Goal: Task Accomplishment & Management: Manage account settings

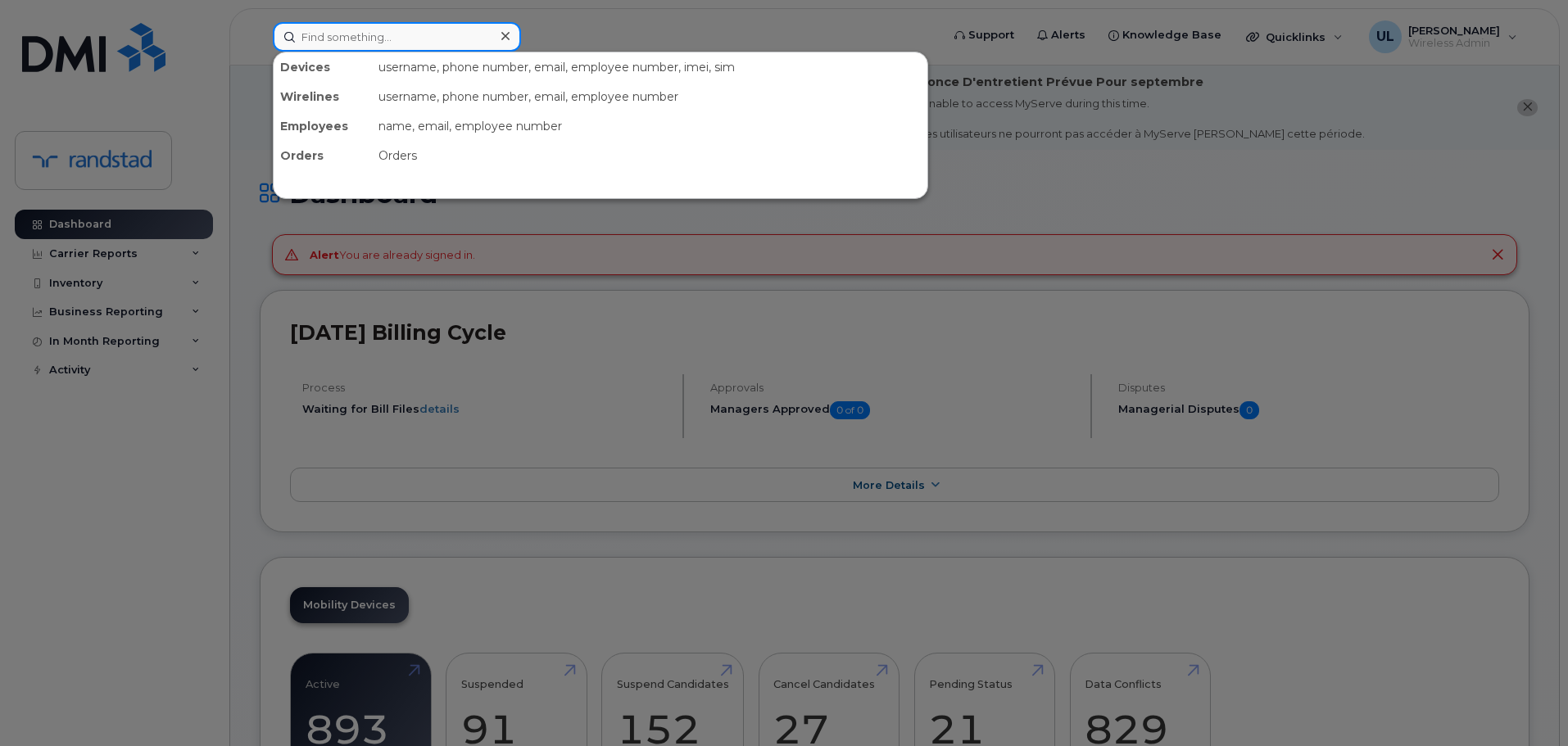
paste input "[PERSON_NAME]"
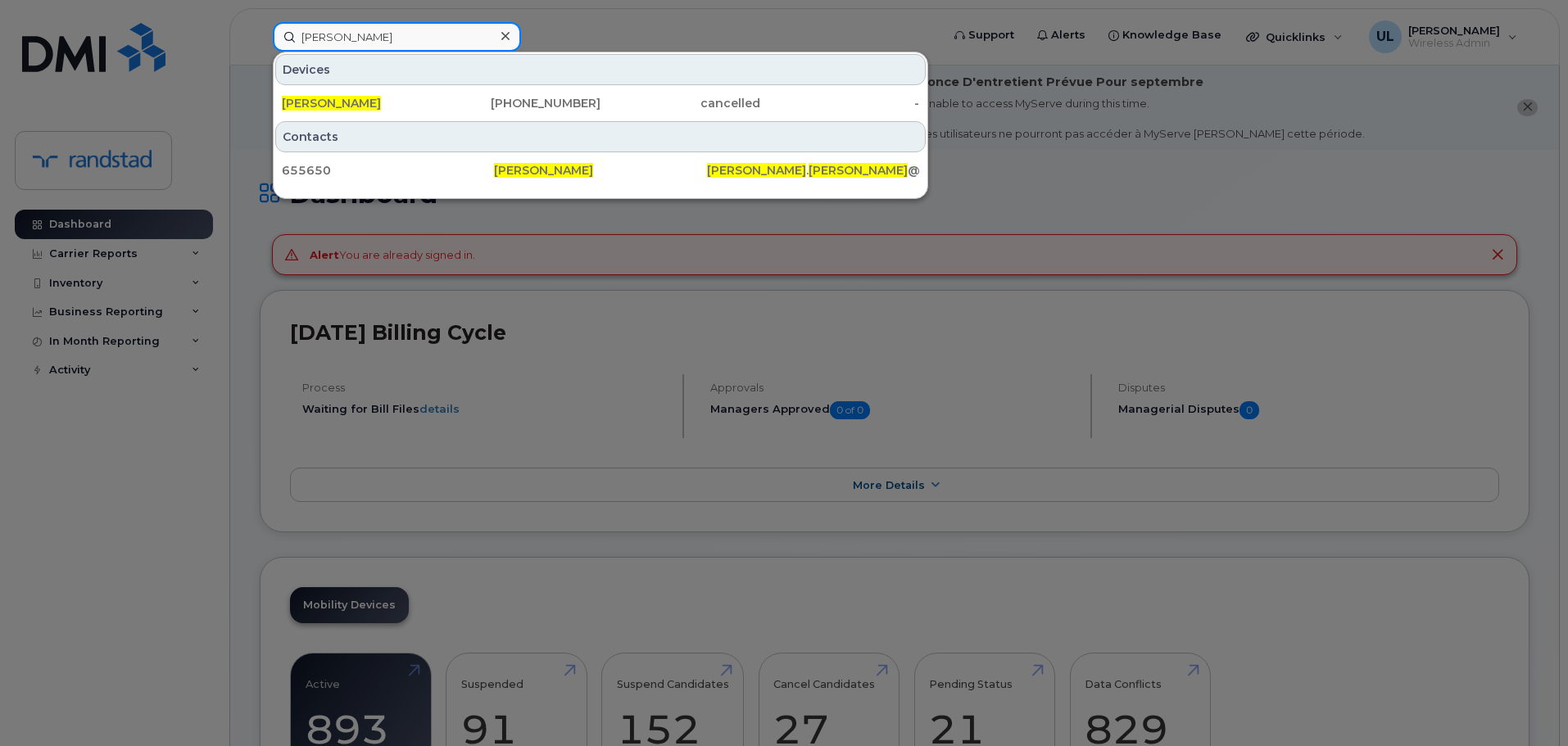
type input "[PERSON_NAME]"
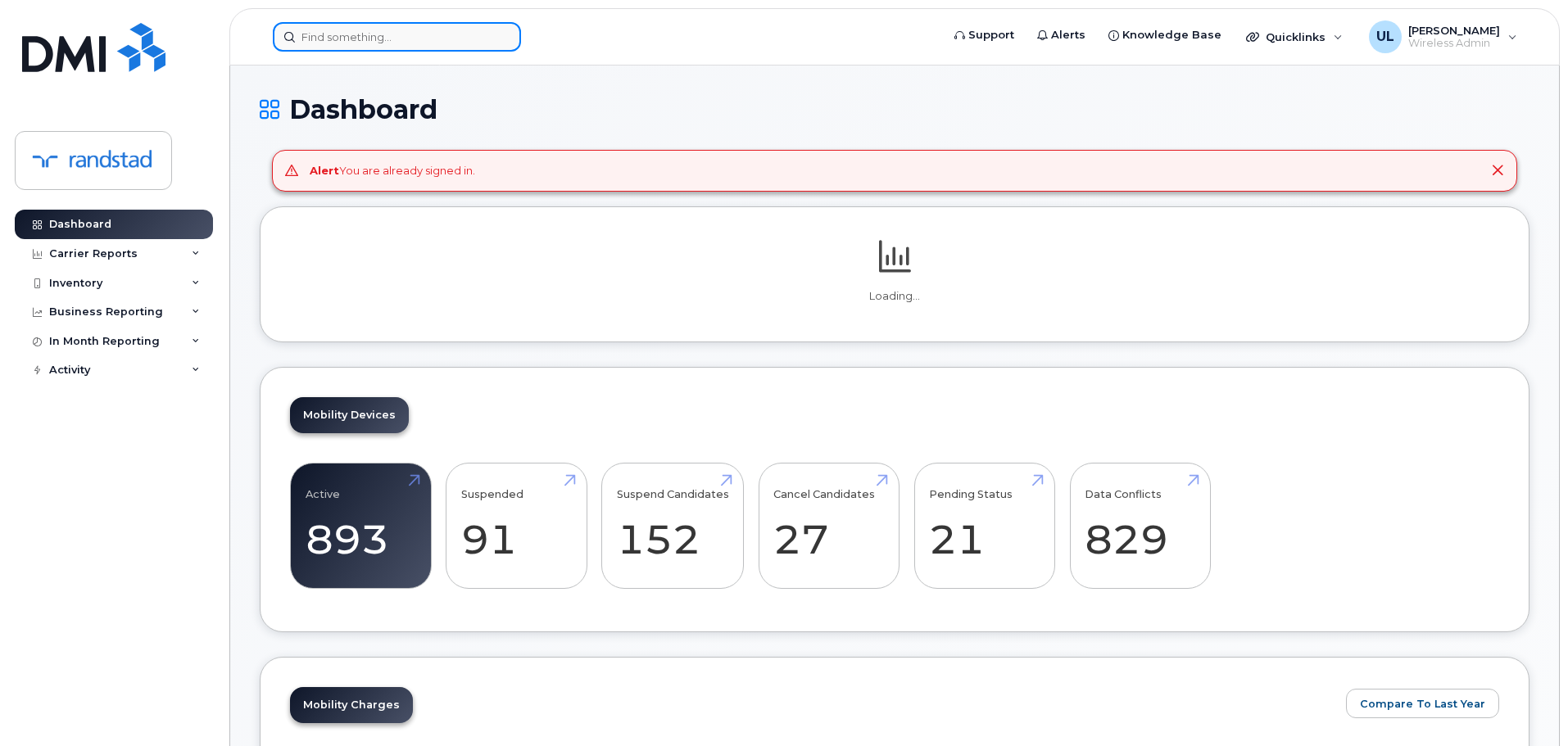
click at [395, 35] on input at bounding box center [397, 37] width 248 height 30
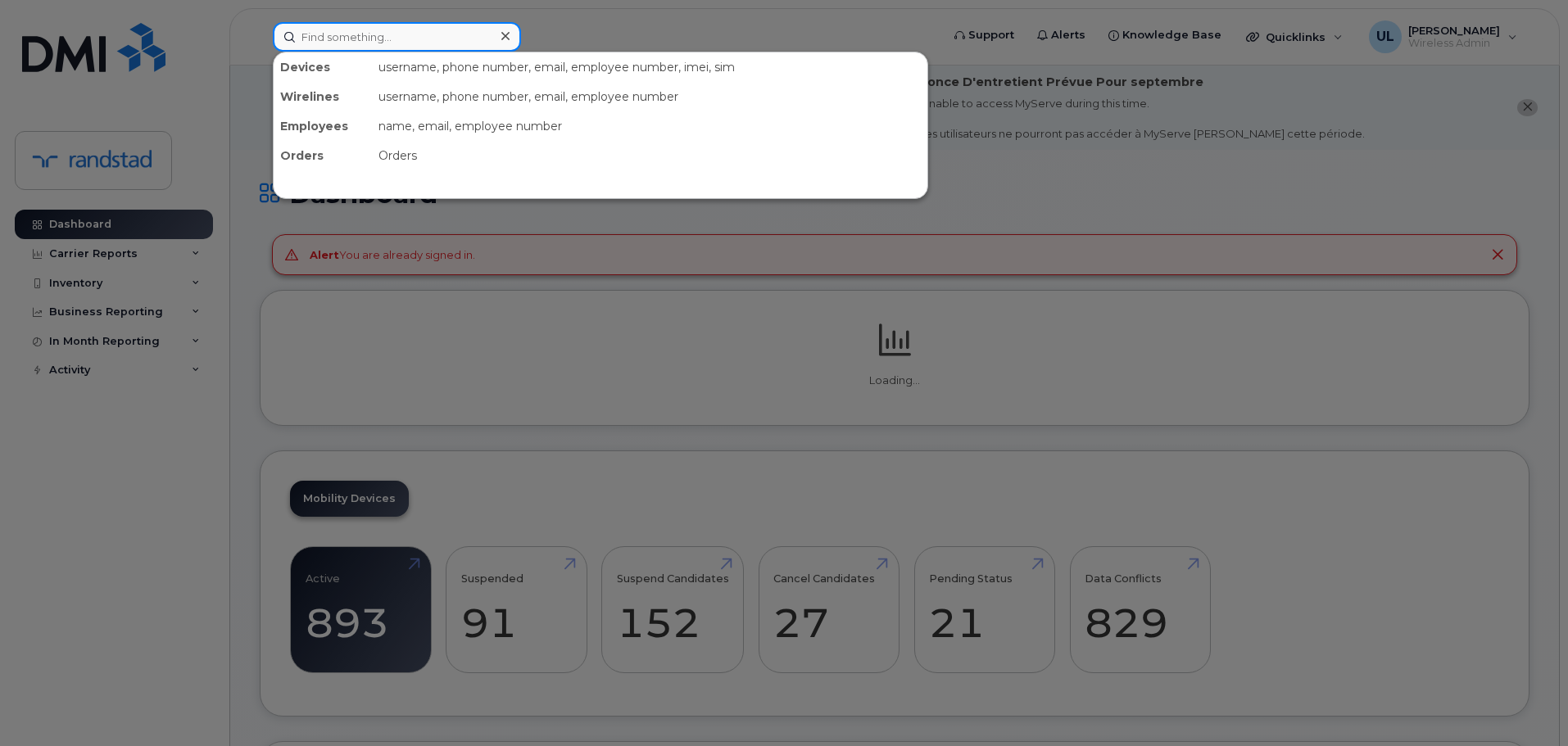
paste input "7808435308"
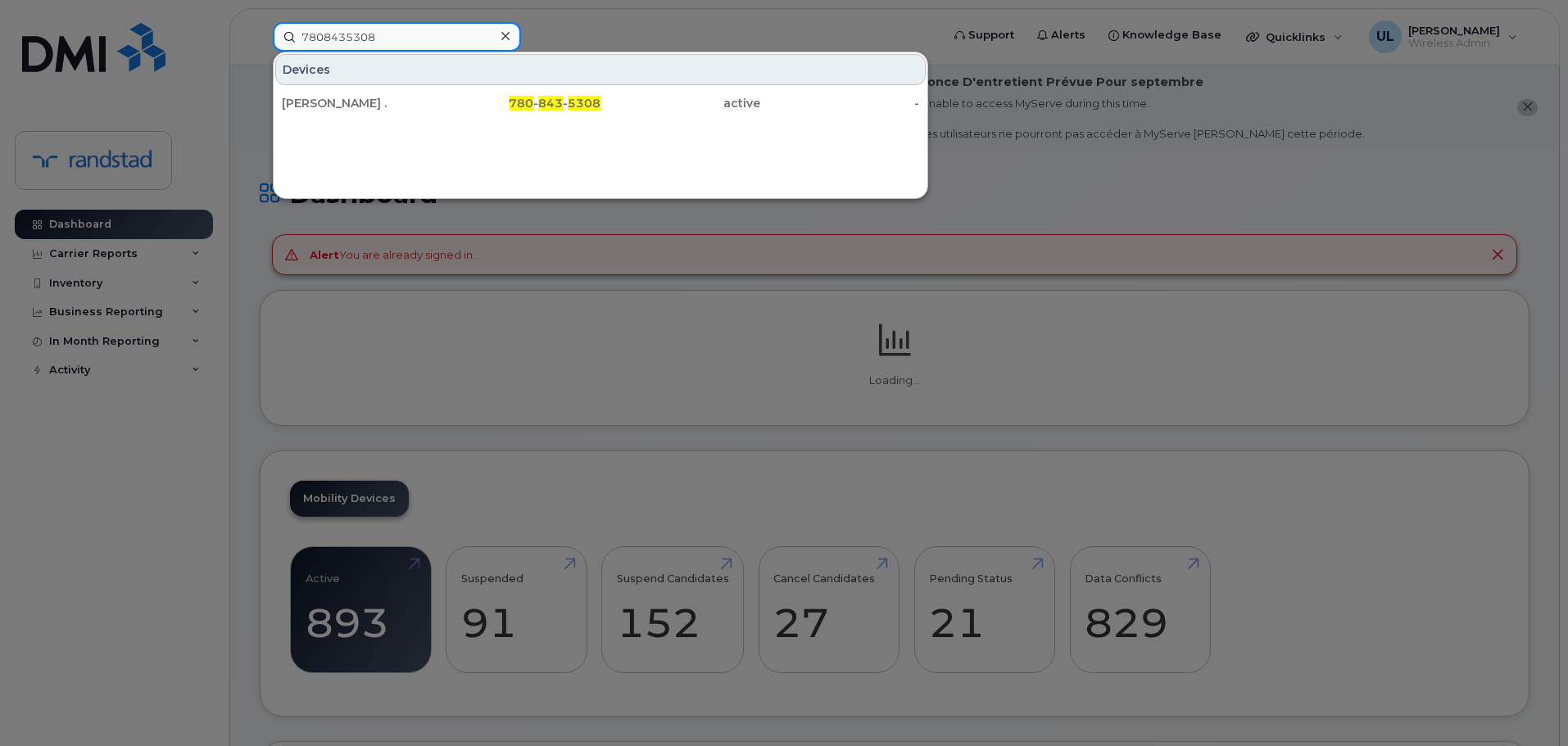
type input "7808435308"
drag, startPoint x: 392, startPoint y: 92, endPoint x: 425, endPoint y: 119, distance: 42.6
click at [390, 101] on div "Jamie ." at bounding box center [362, 103] width 160 height 17
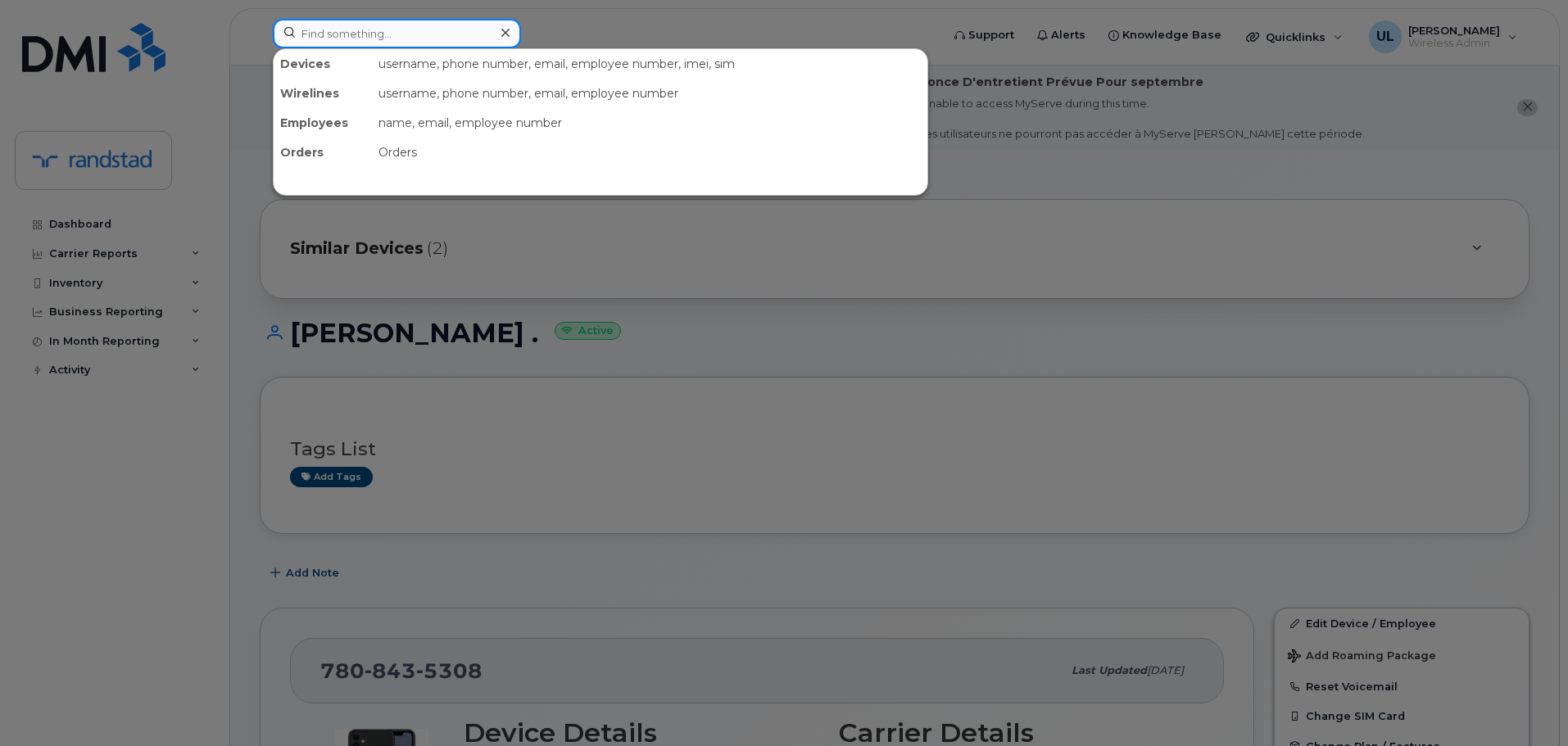
click at [472, 30] on input at bounding box center [397, 34] width 248 height 30
paste input "Knox"
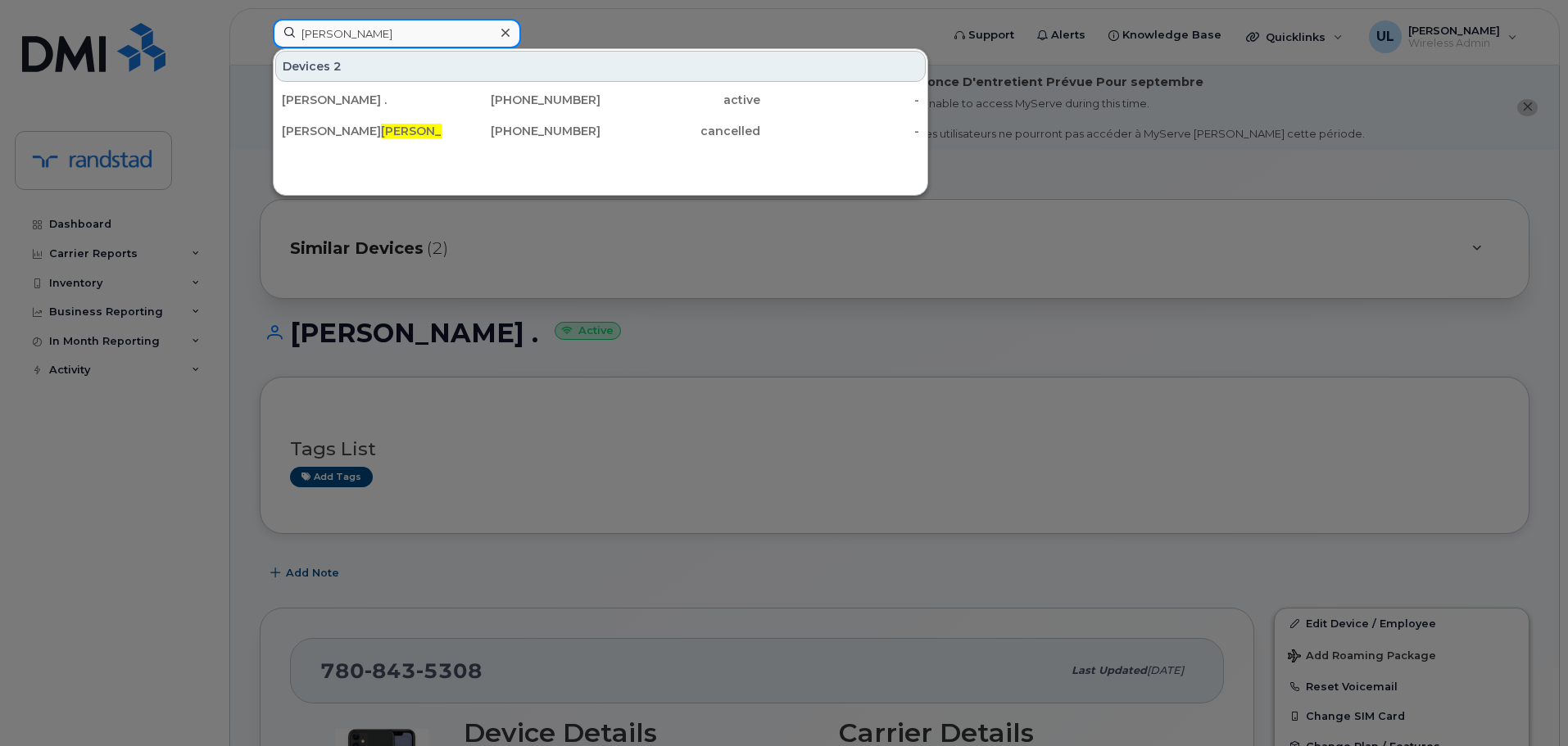
type input "Knox"
click at [699, 416] on div at bounding box center [784, 373] width 1568 height 746
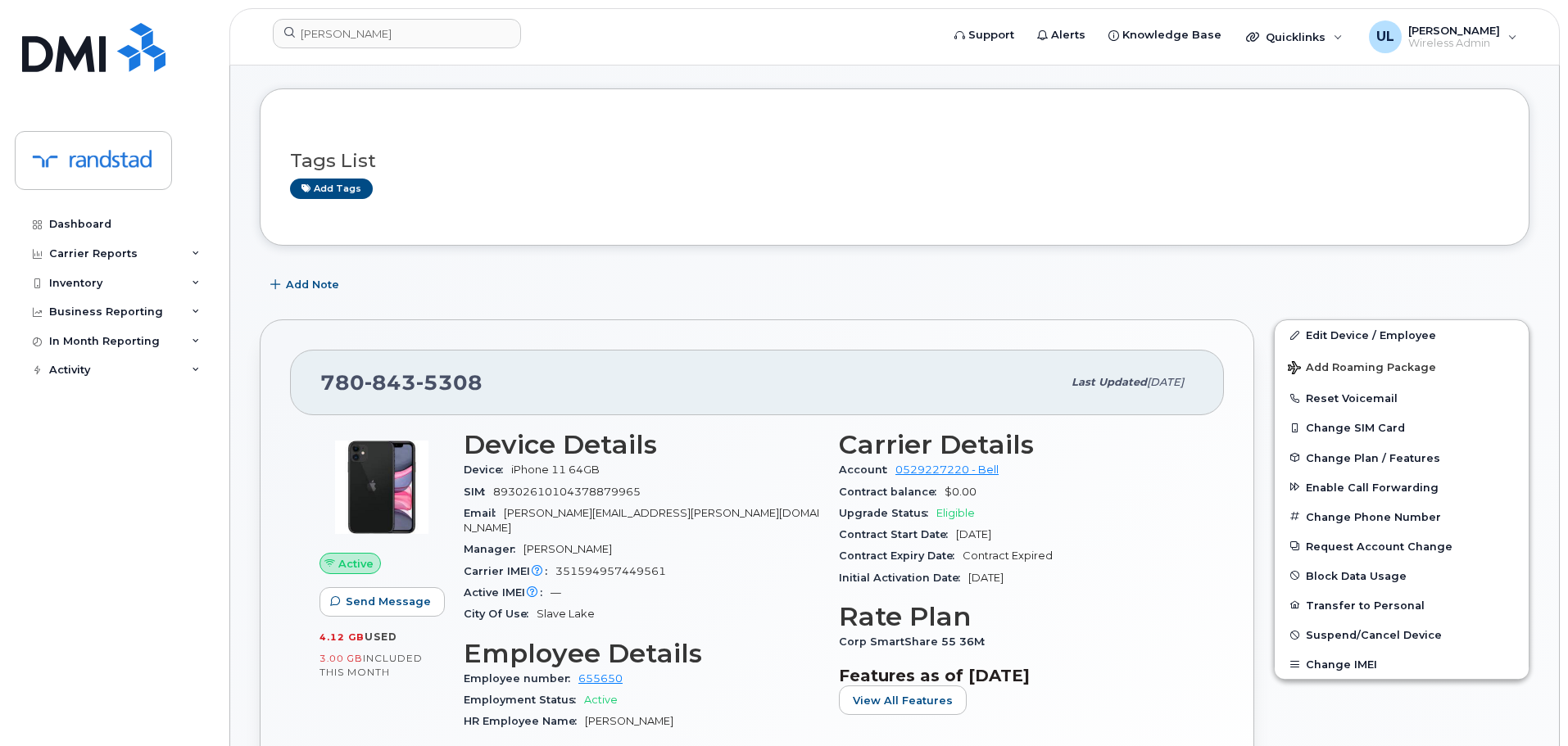
scroll to position [491, 0]
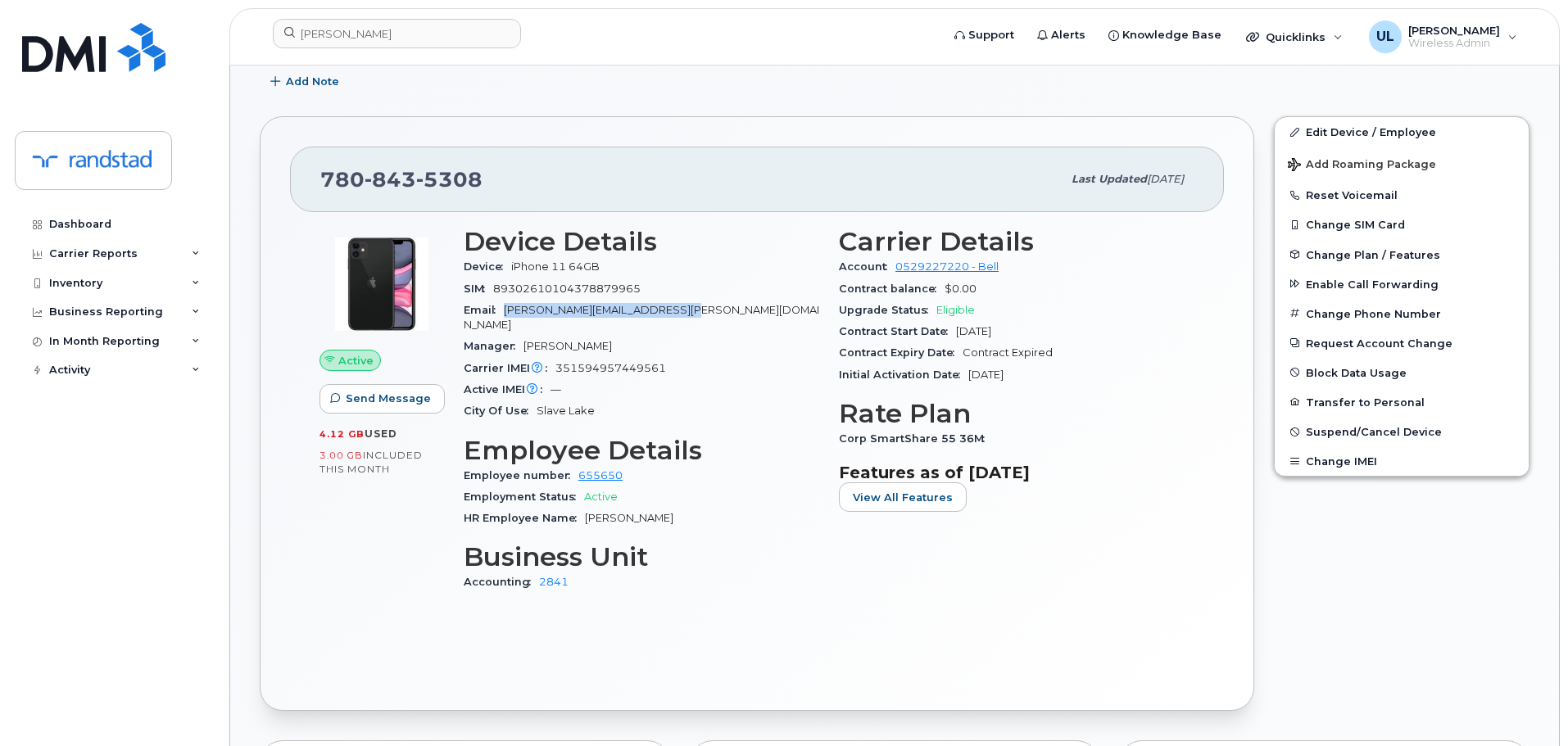
drag, startPoint x: 505, startPoint y: 310, endPoint x: 823, endPoint y: 311, distance: 318.0
click at [823, 311] on div "Device Details Device iPhone 11 64GB SIM 89302610104378879965 Email jamie.knox@…" at bounding box center [642, 416] width 376 height 399
copy span "jamie.knox@randstaddigital.com"
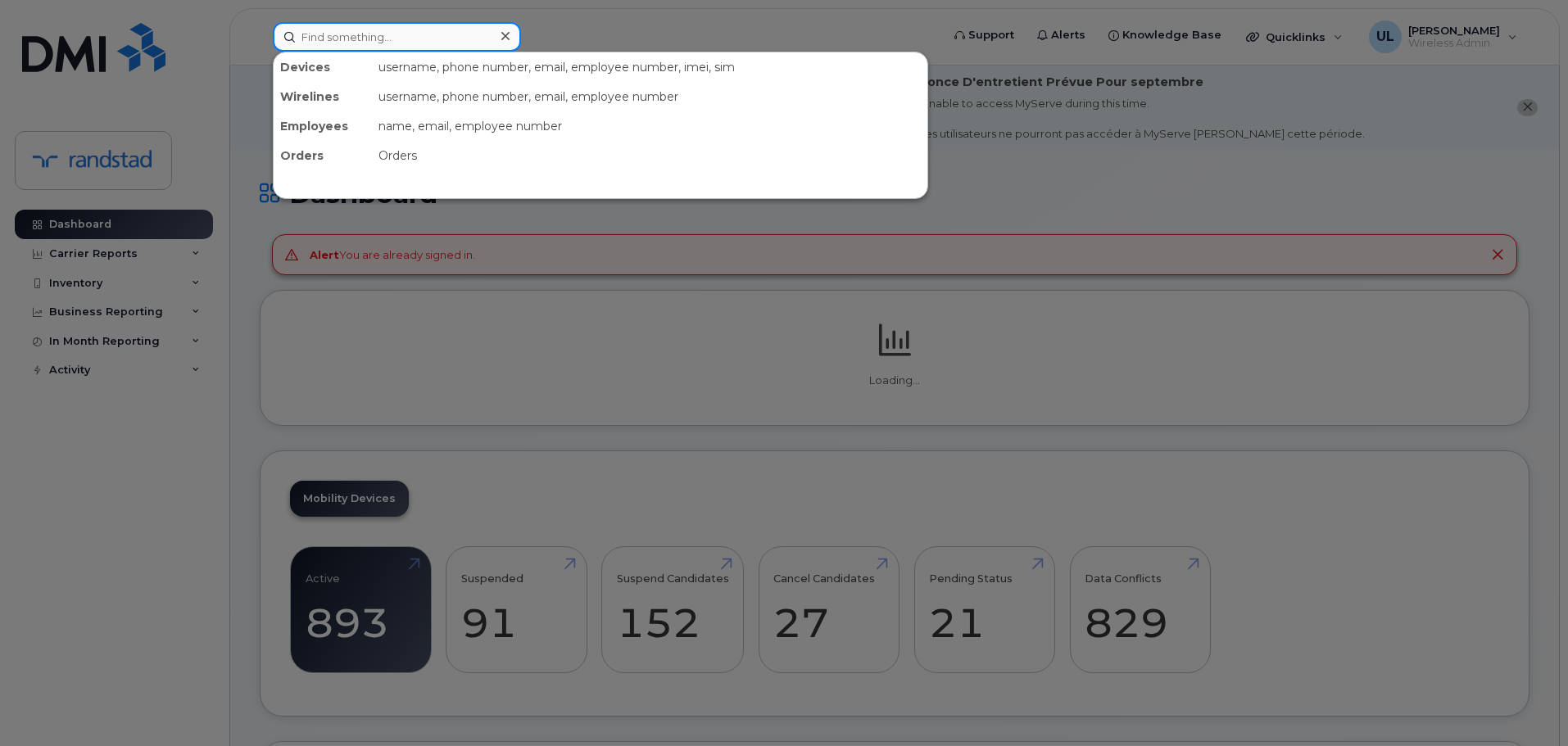
click at [468, 32] on input at bounding box center [397, 37] width 248 height 30
paste input "Knox"
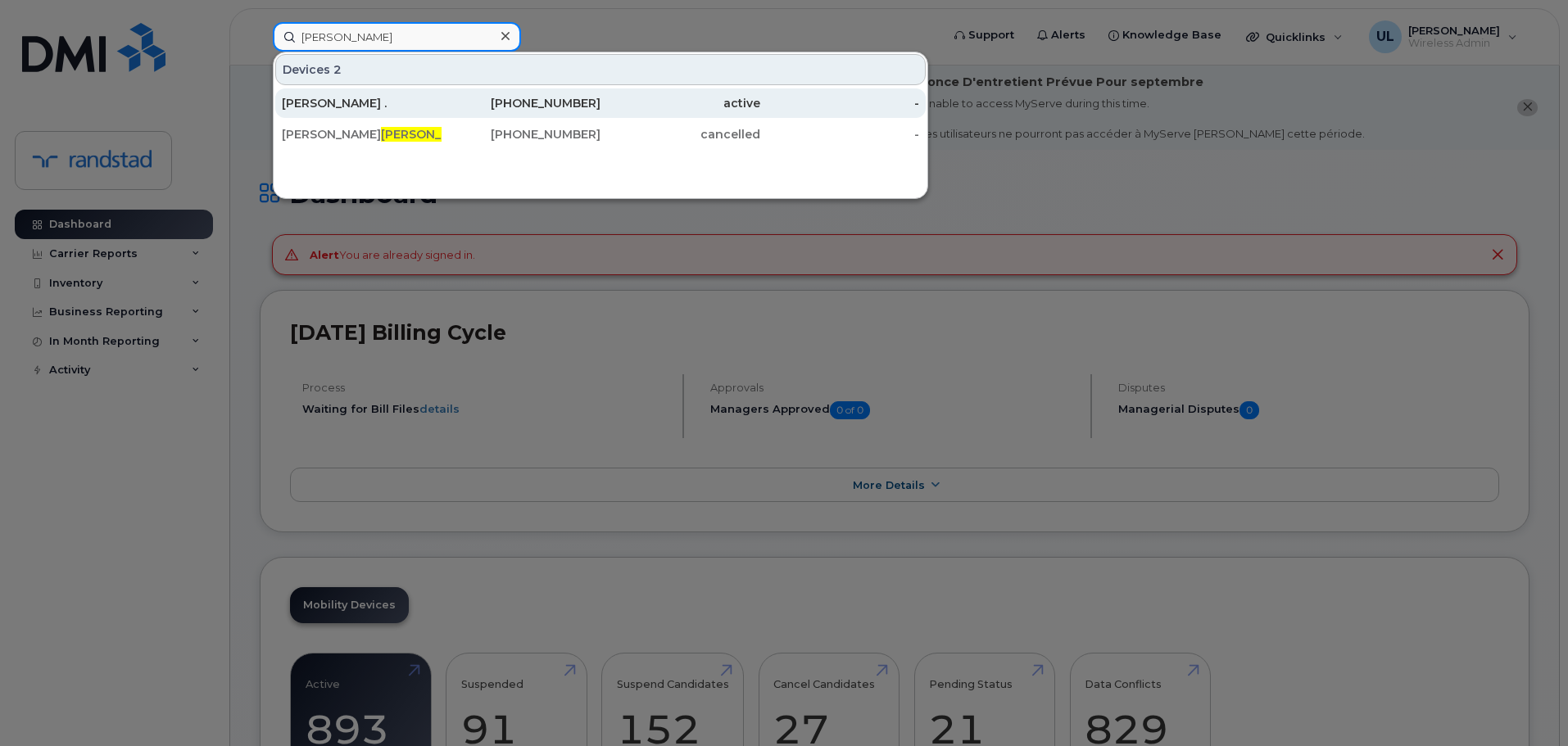
type input "Knox"
drag, startPoint x: 466, startPoint y: 110, endPoint x: 549, endPoint y: 117, distance: 83.3
click at [466, 110] on div "780-843-5308" at bounding box center [522, 103] width 160 height 17
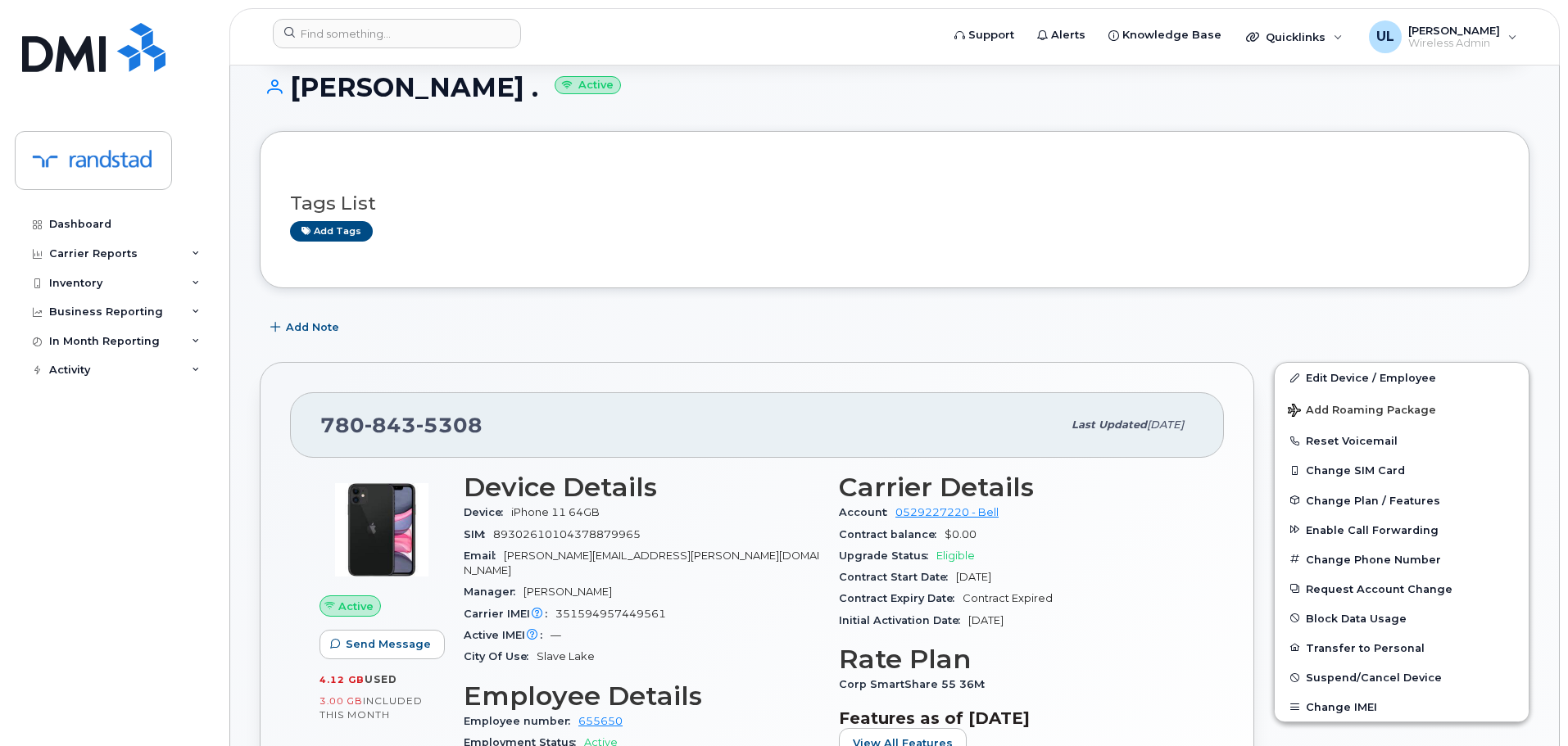
scroll to position [82, 0]
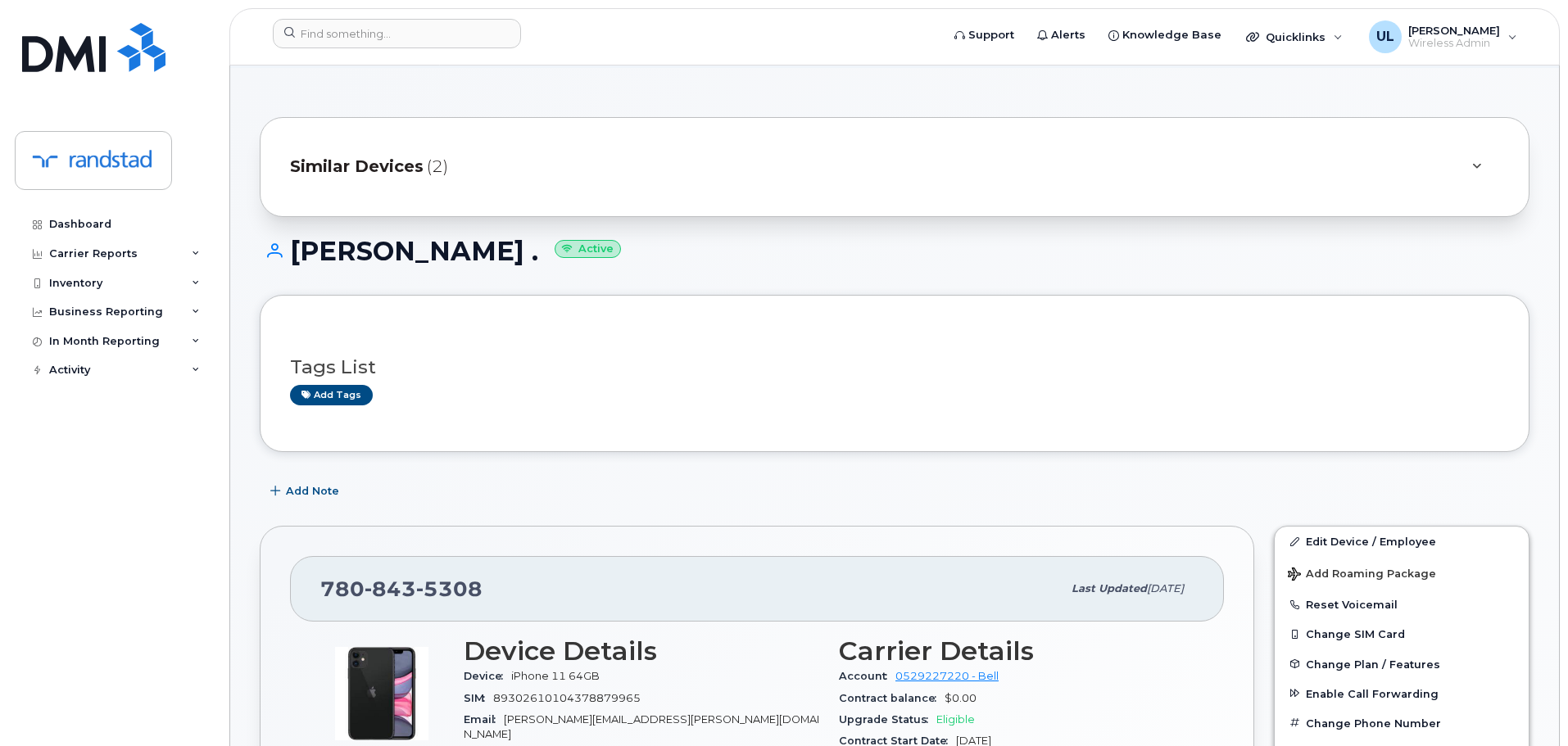
click at [382, 163] on span "Similar Devices" at bounding box center [357, 166] width 134 height 23
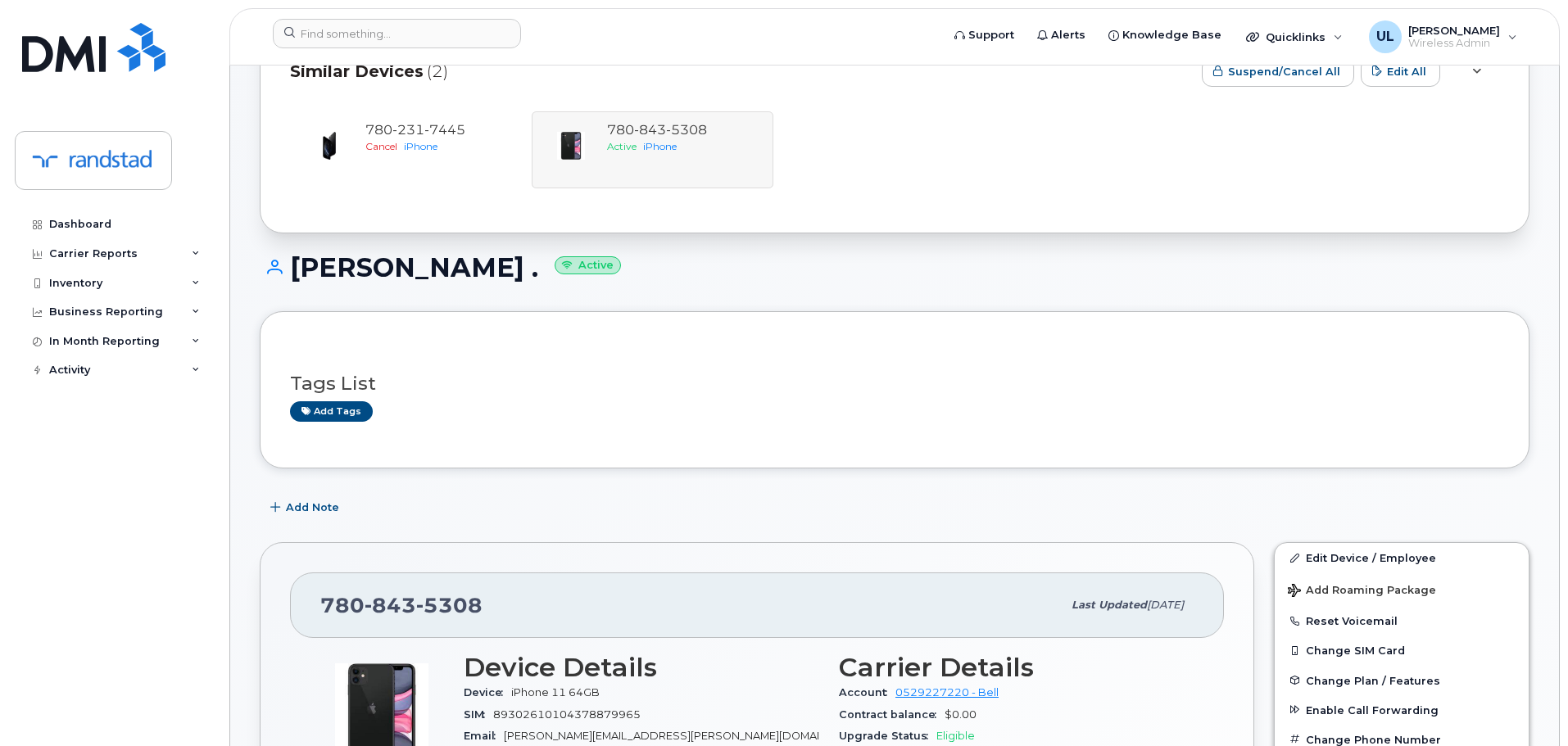
scroll to position [0, 0]
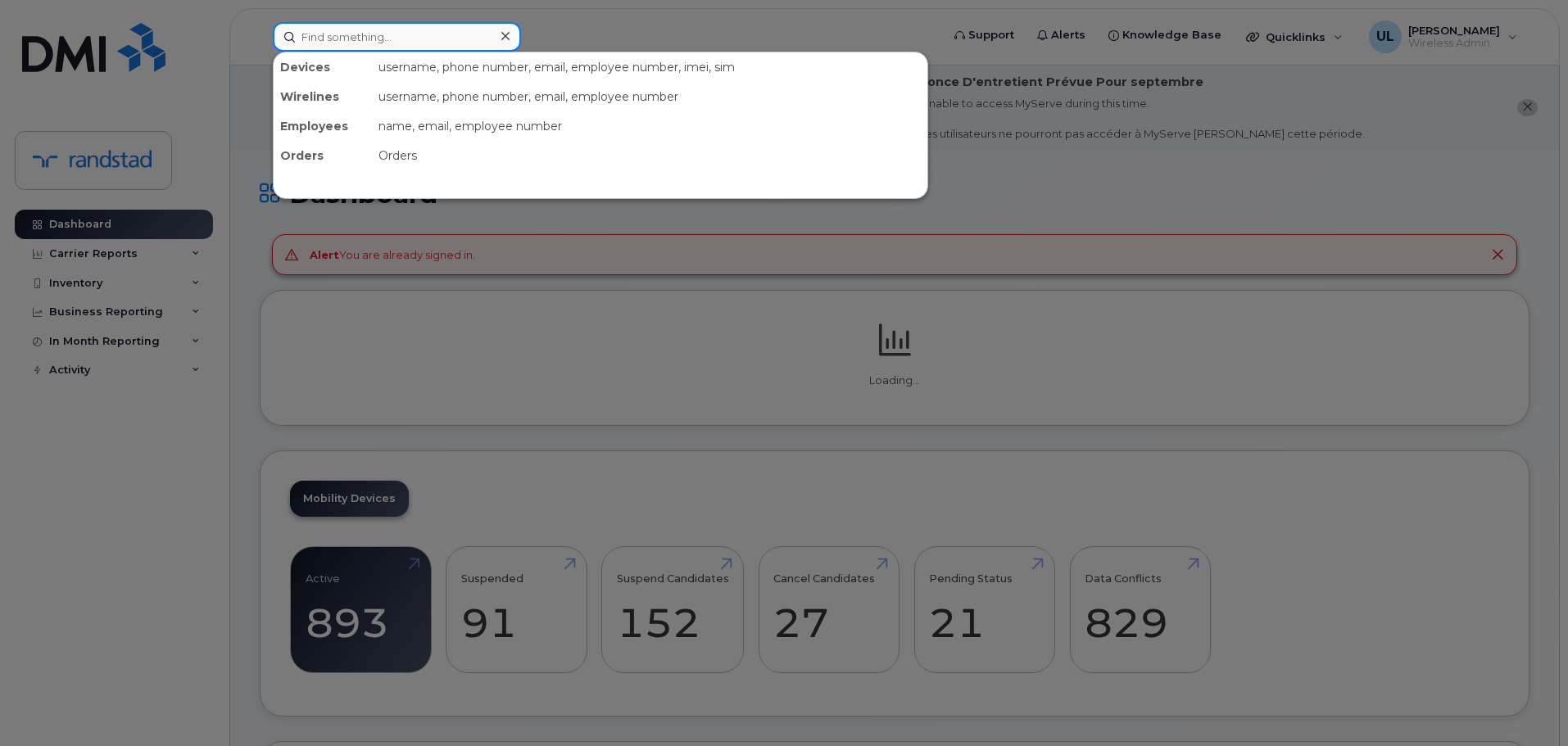
click at [404, 36] on input at bounding box center [397, 37] width 248 height 30
paste input "Genereux"
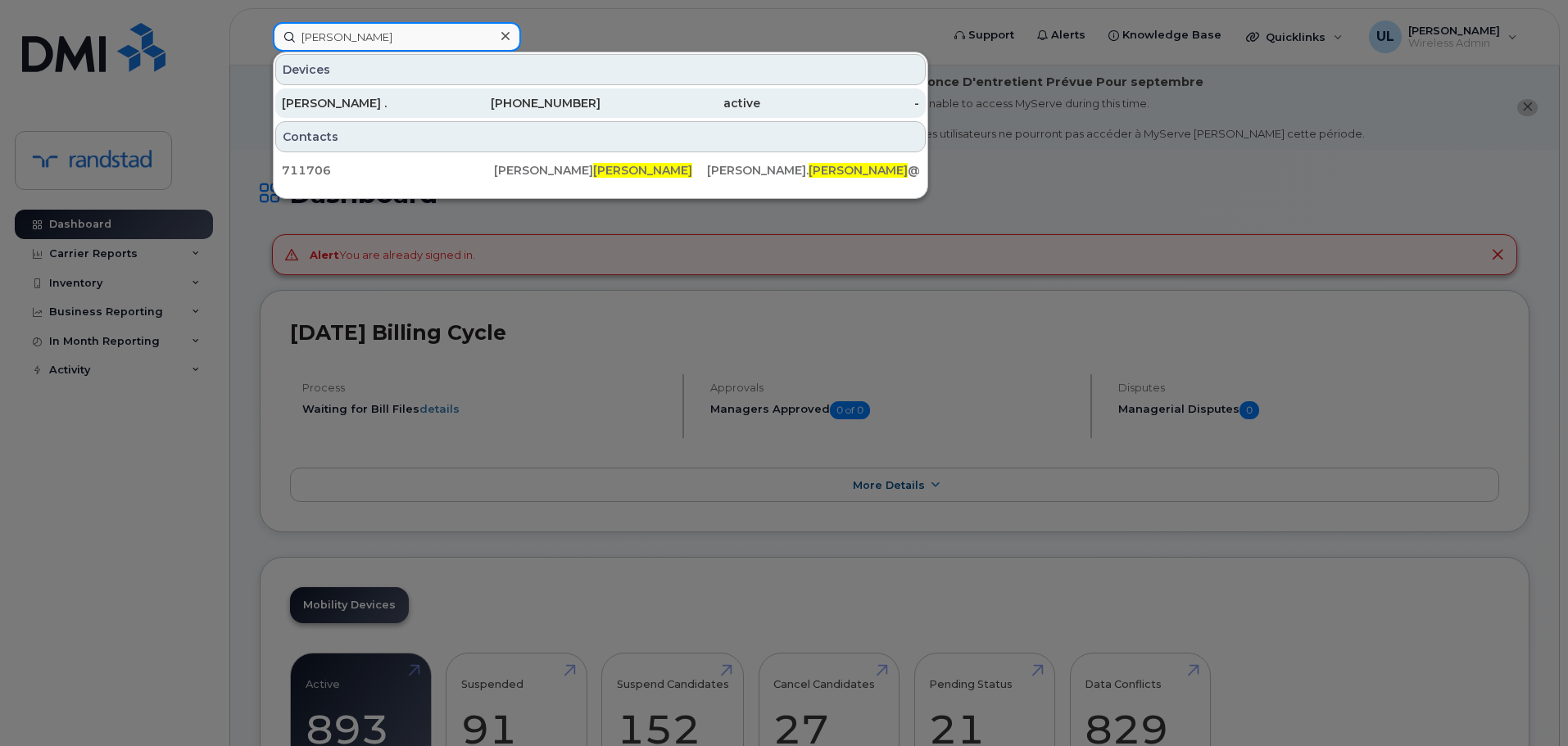
type input "Genereux"
click at [395, 106] on div "[PERSON_NAME] ." at bounding box center [362, 103] width 160 height 17
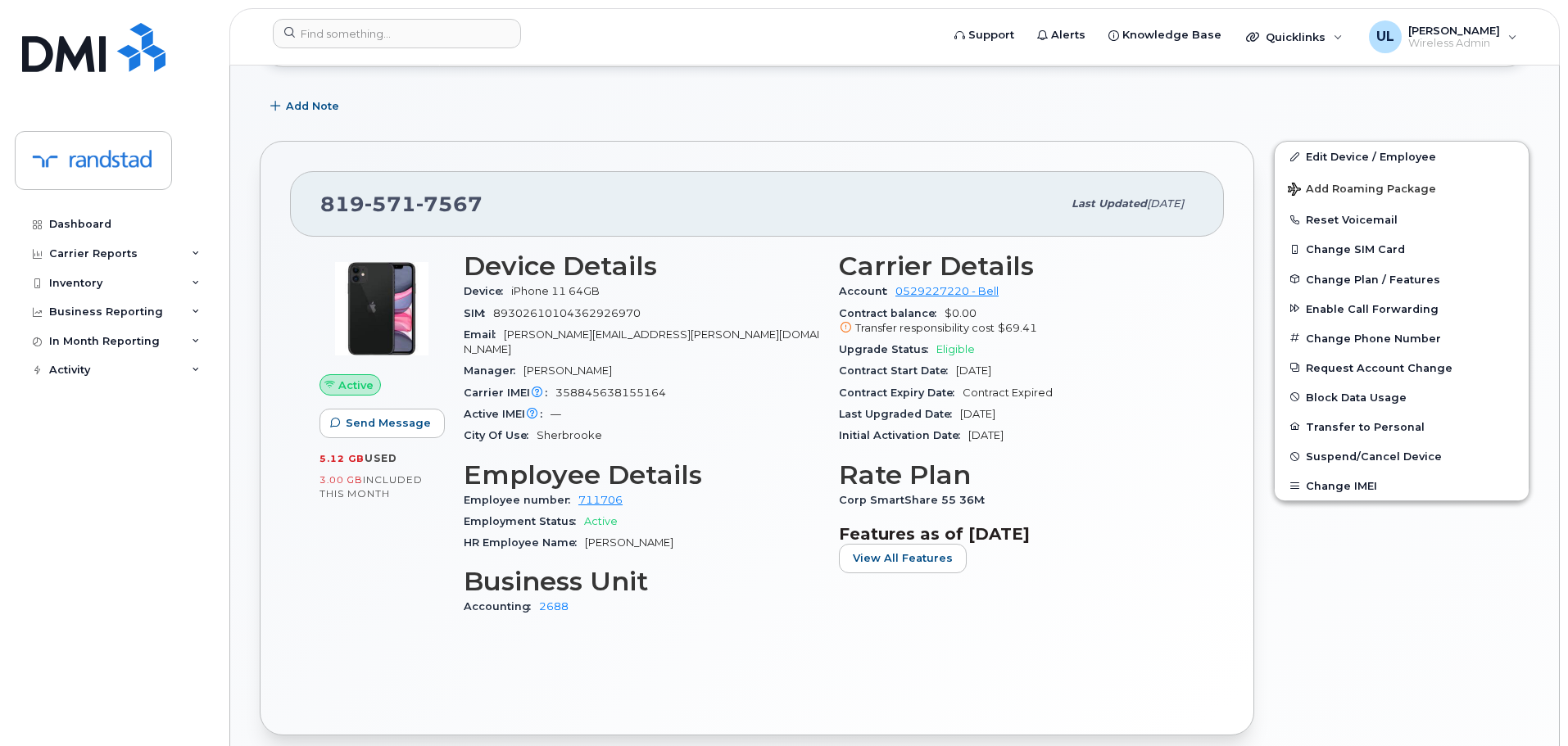
scroll to position [410, 0]
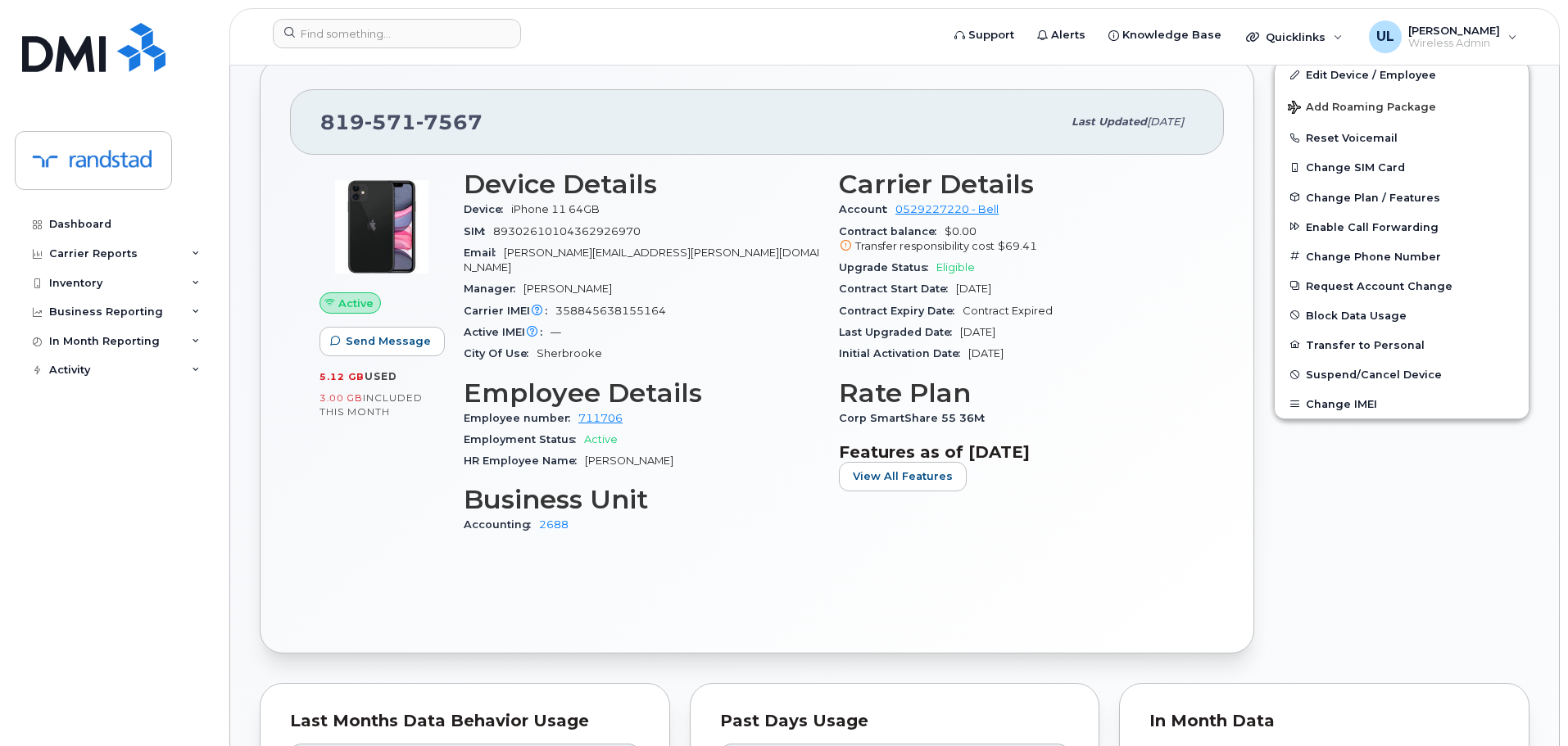
click at [582, 304] on span "358845638155164" at bounding box center [611, 310] width 110 height 12
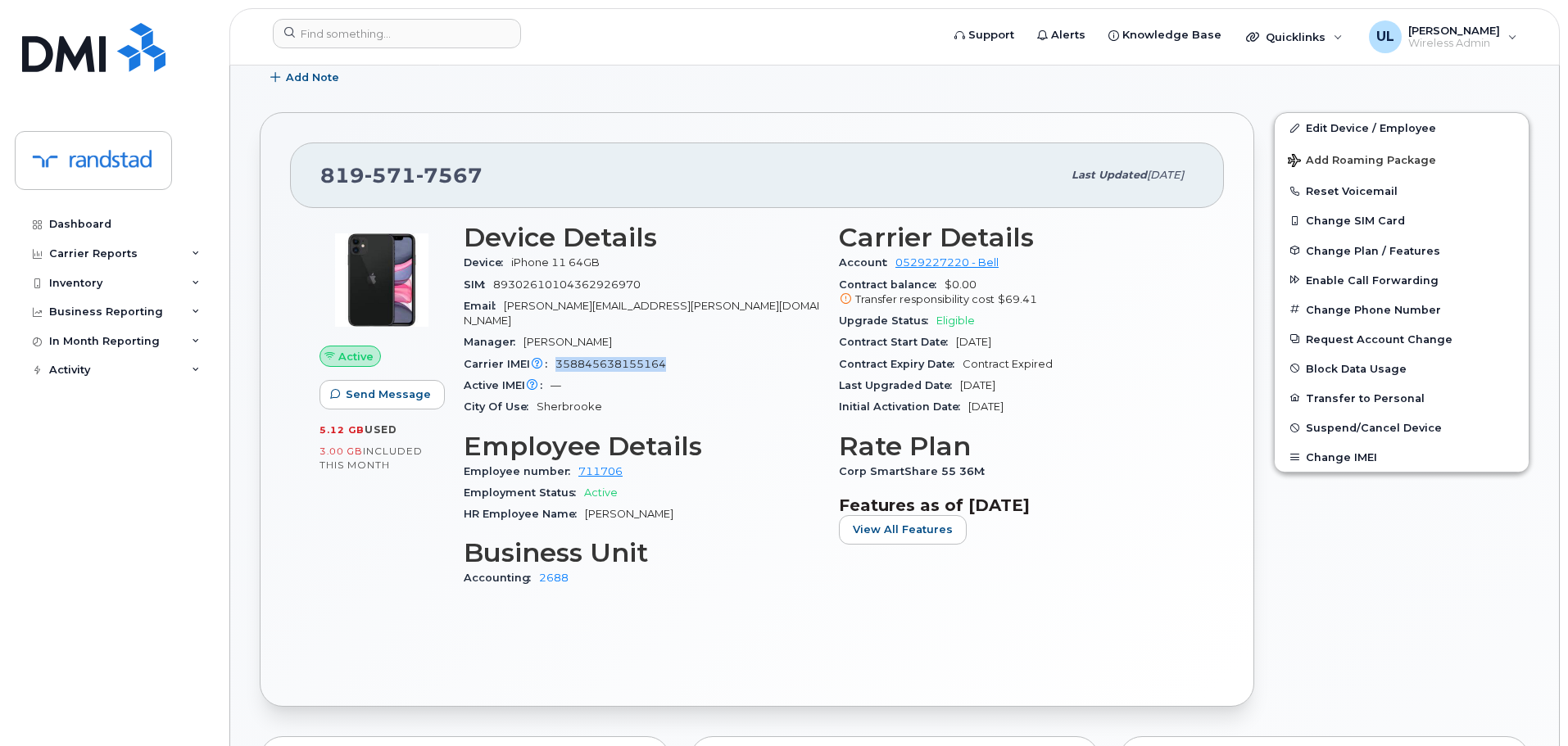
scroll to position [328, 0]
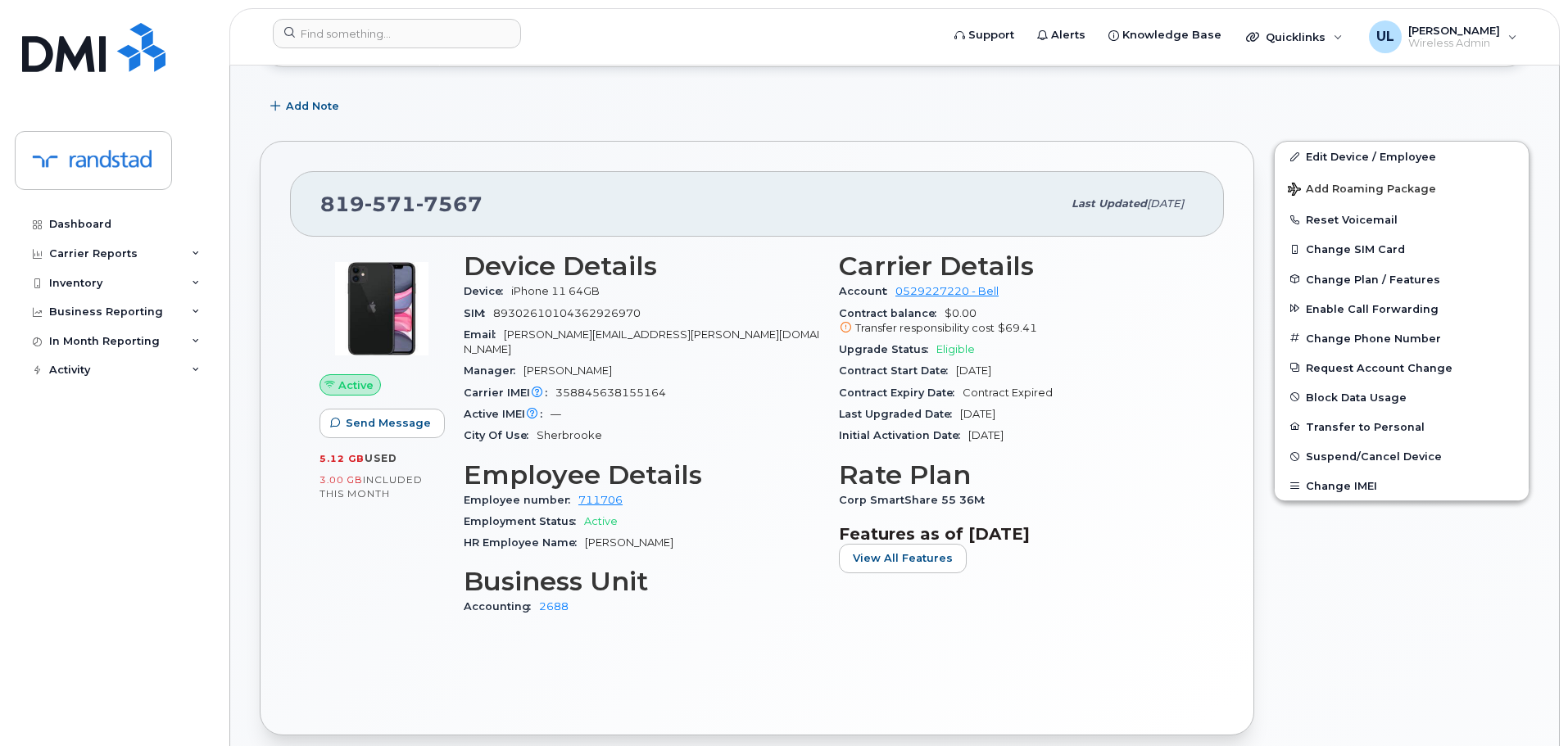
click at [404, 234] on div "819 571 7567 Last updated Sep 02, 2025" at bounding box center [757, 203] width 934 height 65
click at [404, 230] on div "819 571 7567 Last updated Sep 02, 2025" at bounding box center [757, 203] width 934 height 65
copy span "819 571 7567"
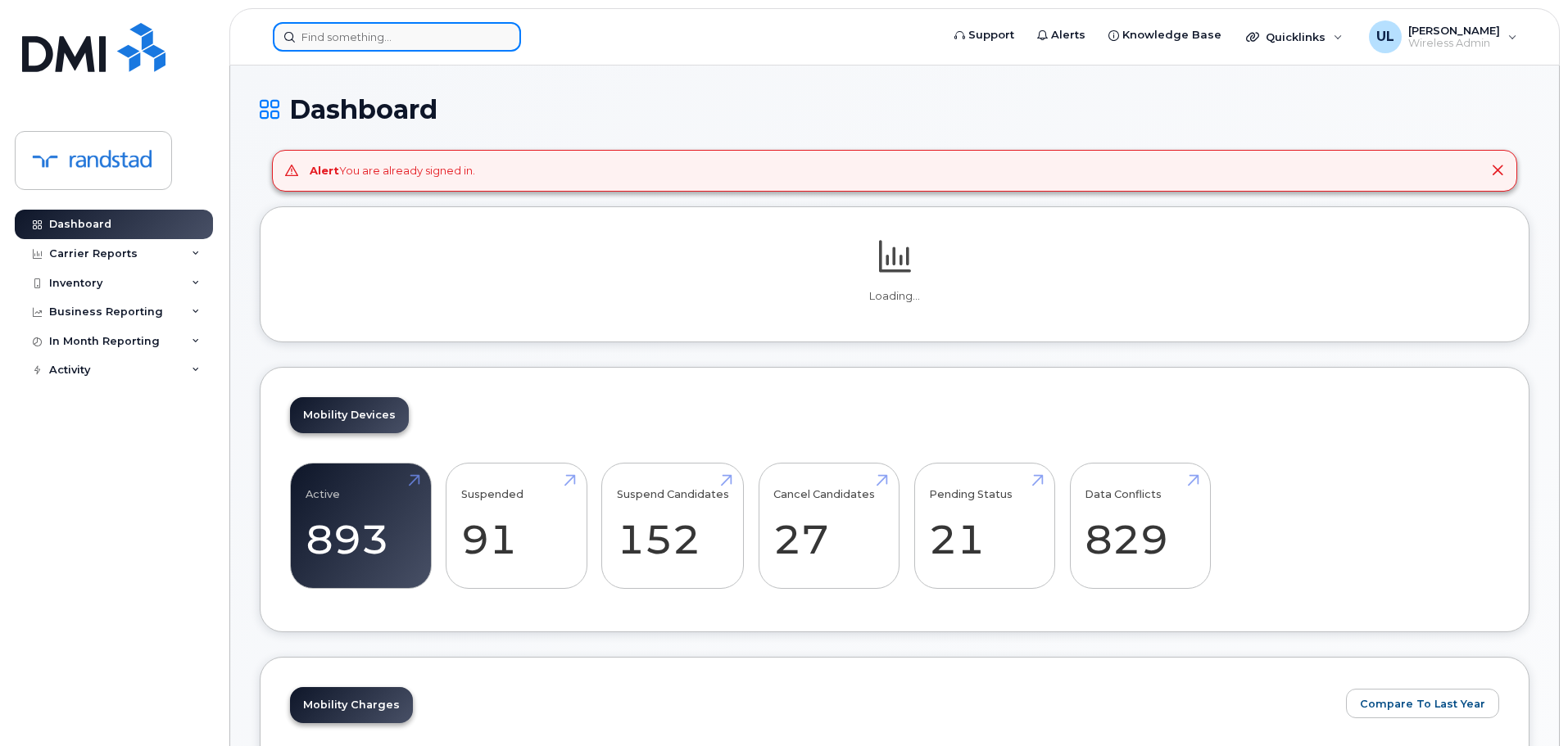
click at [416, 34] on input at bounding box center [397, 37] width 248 height 30
paste input "[PERSON_NAME]"
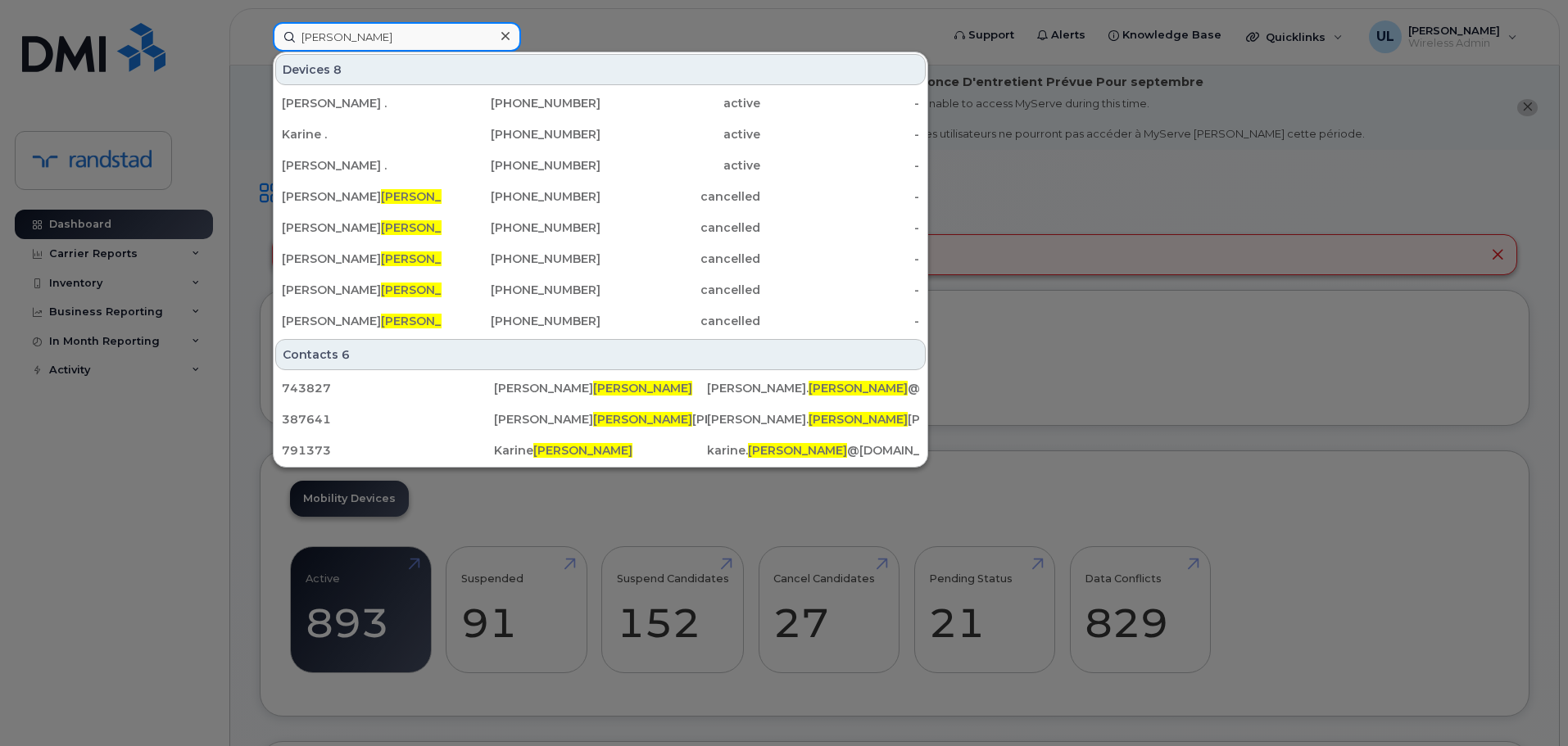
type input "[PERSON_NAME]"
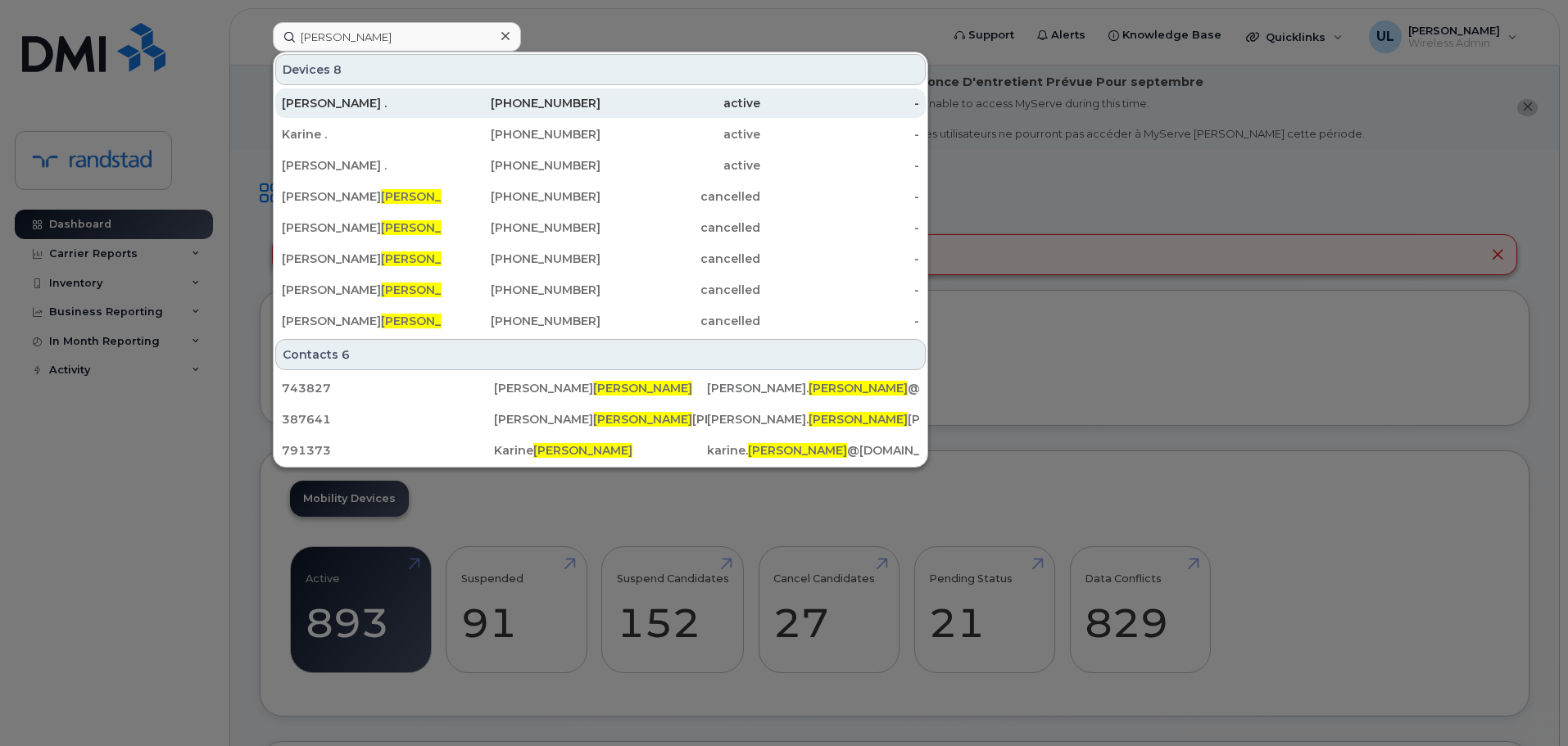
click at [423, 114] on div "[PERSON_NAME] ." at bounding box center [362, 103] width 160 height 30
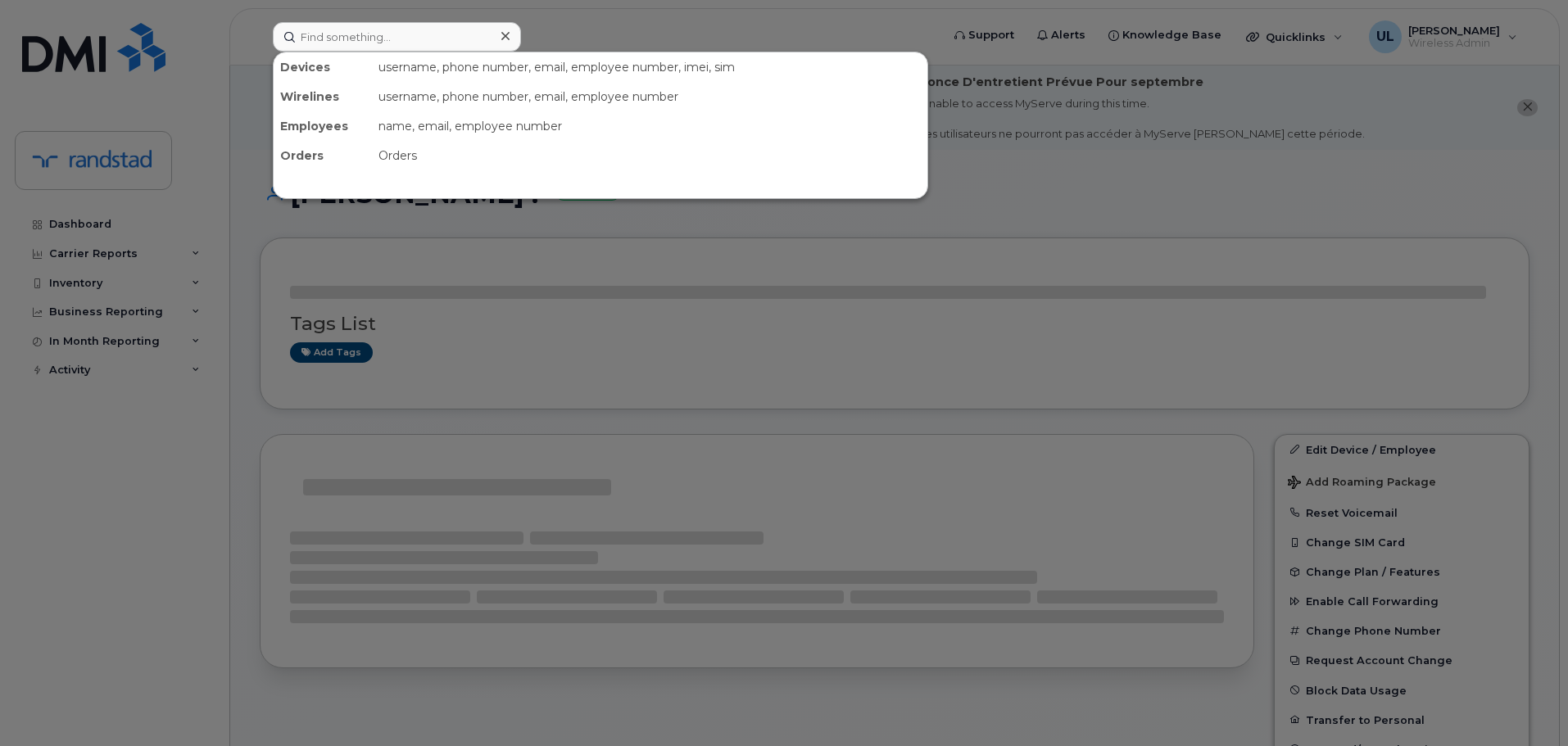
click at [449, 37] on input at bounding box center [397, 37] width 248 height 30
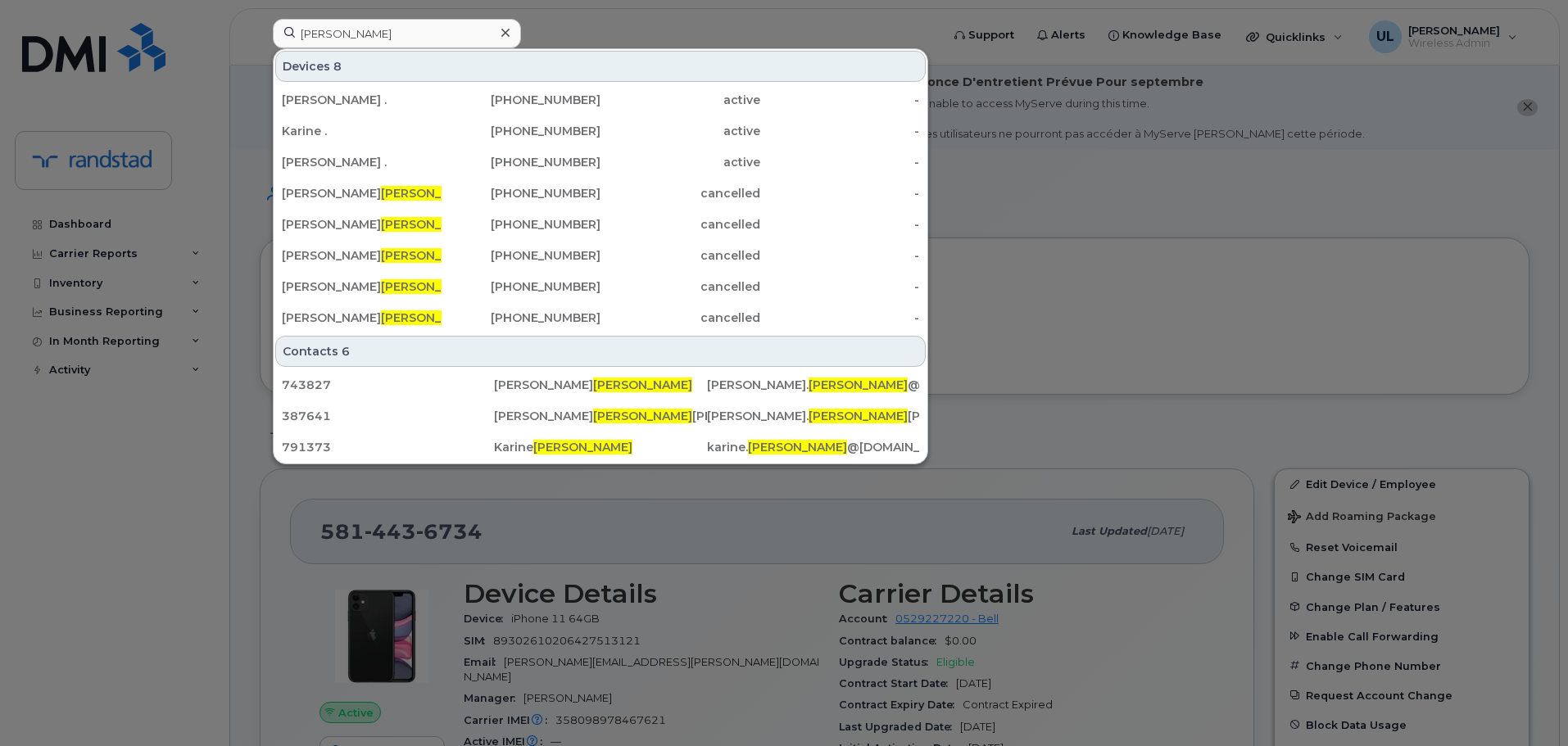
type input "[PERSON_NAME]"
click at [998, 574] on div at bounding box center [784, 373] width 1568 height 746
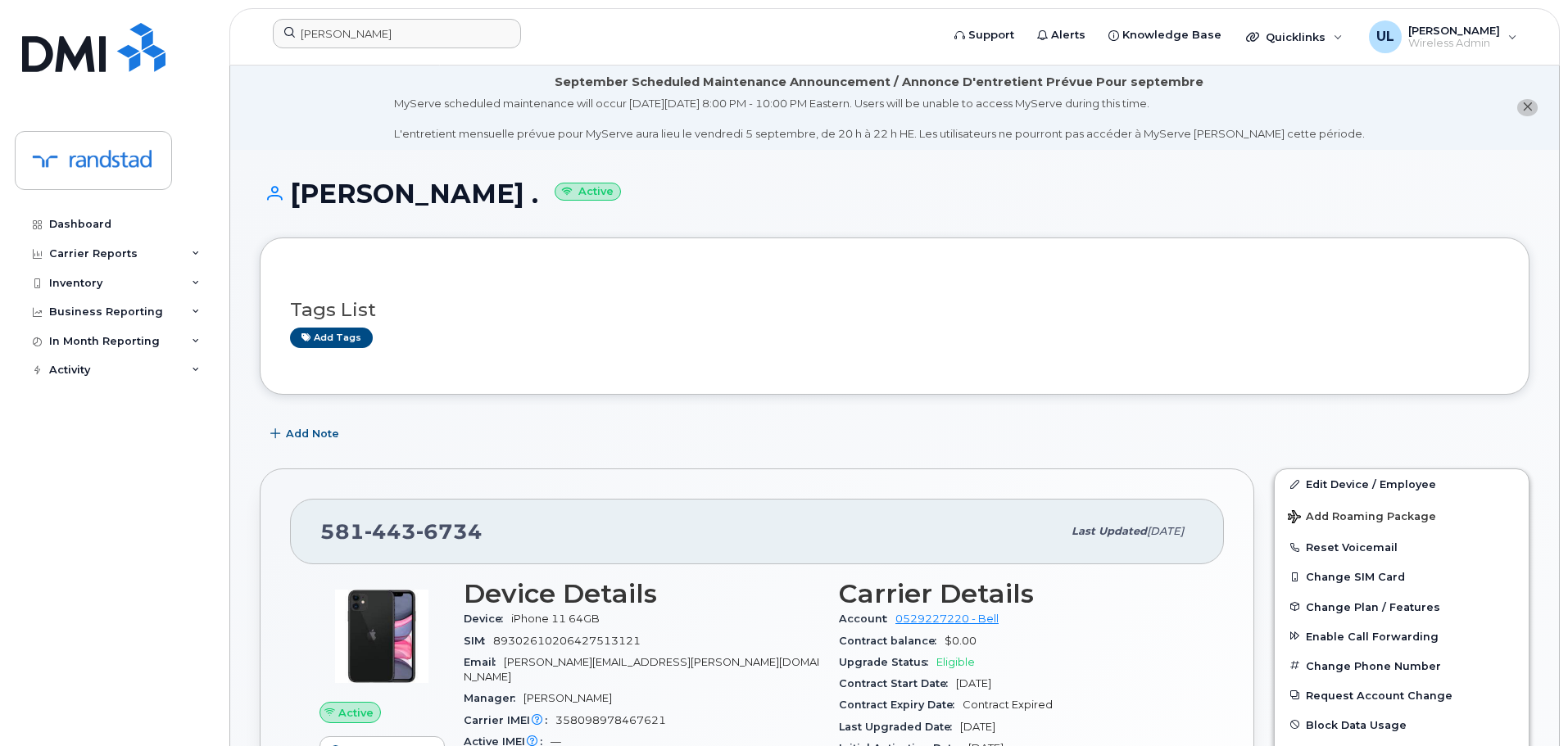
scroll to position [328, 0]
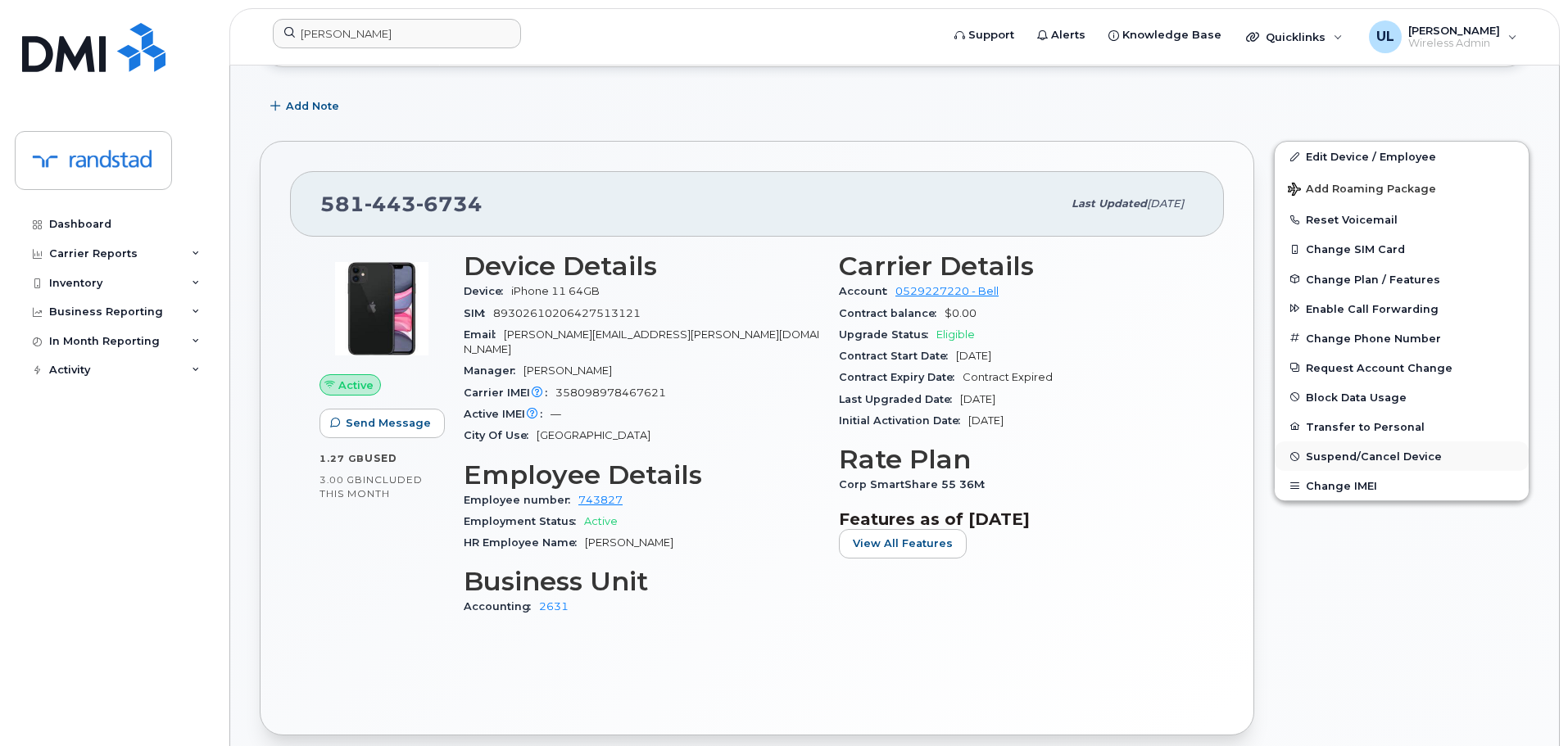
click at [1436, 456] on button "Suspend/Cancel Device" at bounding box center [1402, 456] width 254 height 30
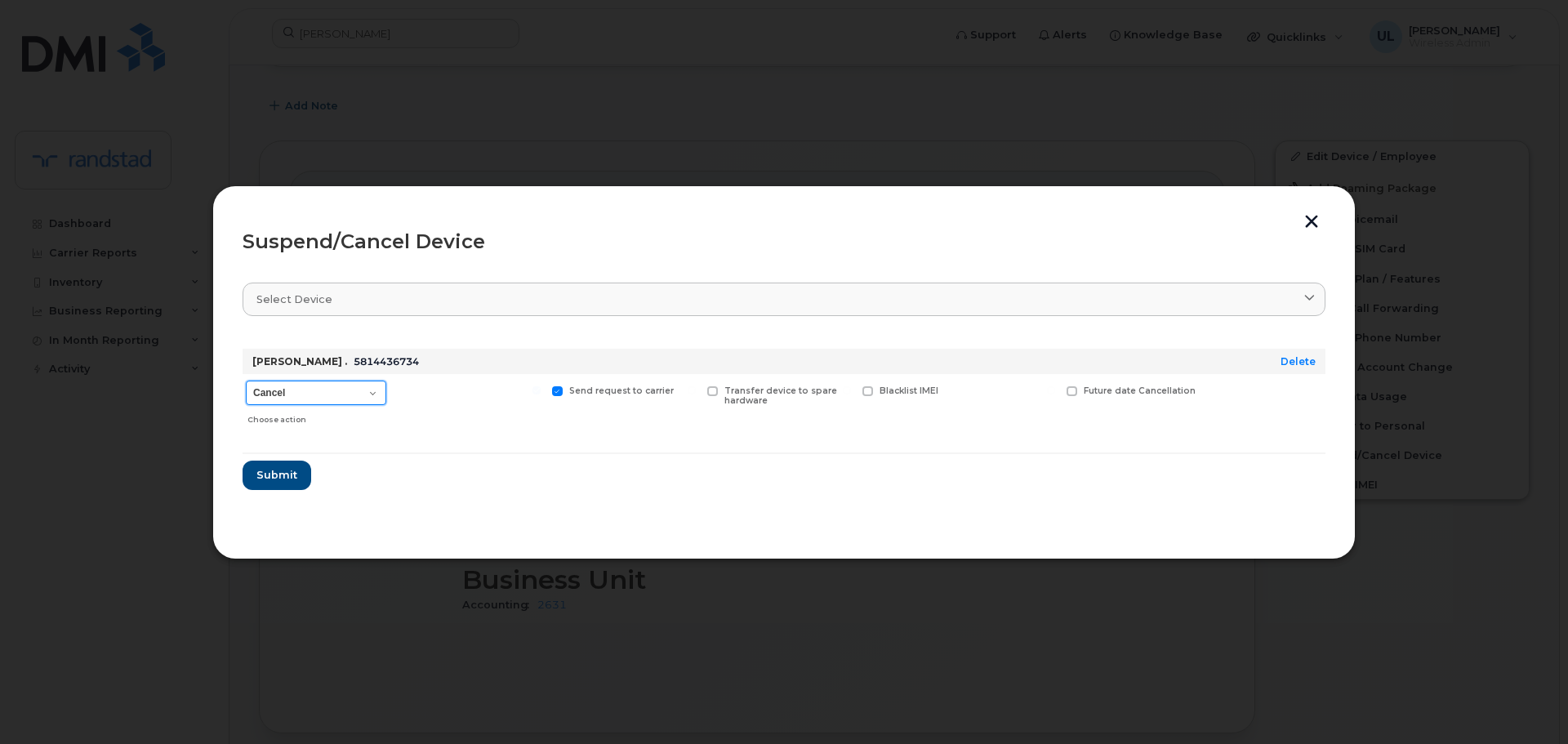
click at [309, 397] on select "Cancel Suspend - Extend Suspension Suspend - Reduced Rate Suspend - Full Rate S…" at bounding box center [316, 393] width 140 height 24
click at [246, 381] on select "Cancel Suspend - Extend Suspension Suspend - Reduced Rate Suspend - Full Rate S…" at bounding box center [316, 393] width 140 height 24
click at [329, 401] on select "Cancel Suspend - Extend Suspension Suspend - Reduced Rate Suspend - Full Rate S…" at bounding box center [316, 393] width 140 height 24
select select "[object Object]"
click at [246, 381] on select "Cancel Suspend - Extend Suspension Suspend - Reduced Rate Suspend - Full Rate S…" at bounding box center [316, 393] width 140 height 24
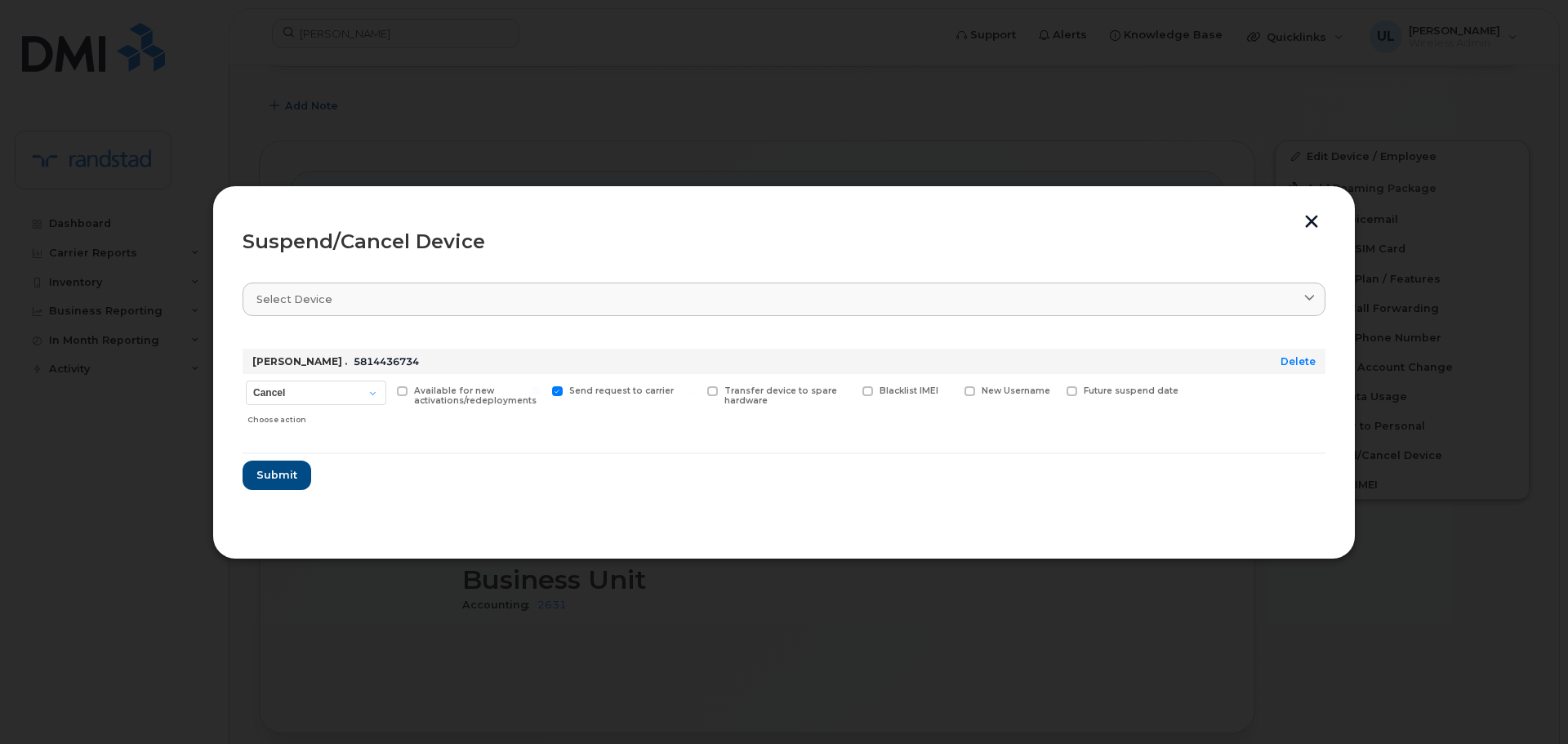
click at [242, 479] on div "Suspend/Cancel Device Select device Type first three symbols or more Genevieve …" at bounding box center [784, 373] width 1143 height 375
click at [320, 467] on form "Genevieve . 5814436734 Delete Cancel Suspend - Extend Suspension Suspend - Redu…" at bounding box center [784, 413] width 1083 height 154
click at [258, 479] on span "Submit" at bounding box center [276, 475] width 41 height 16
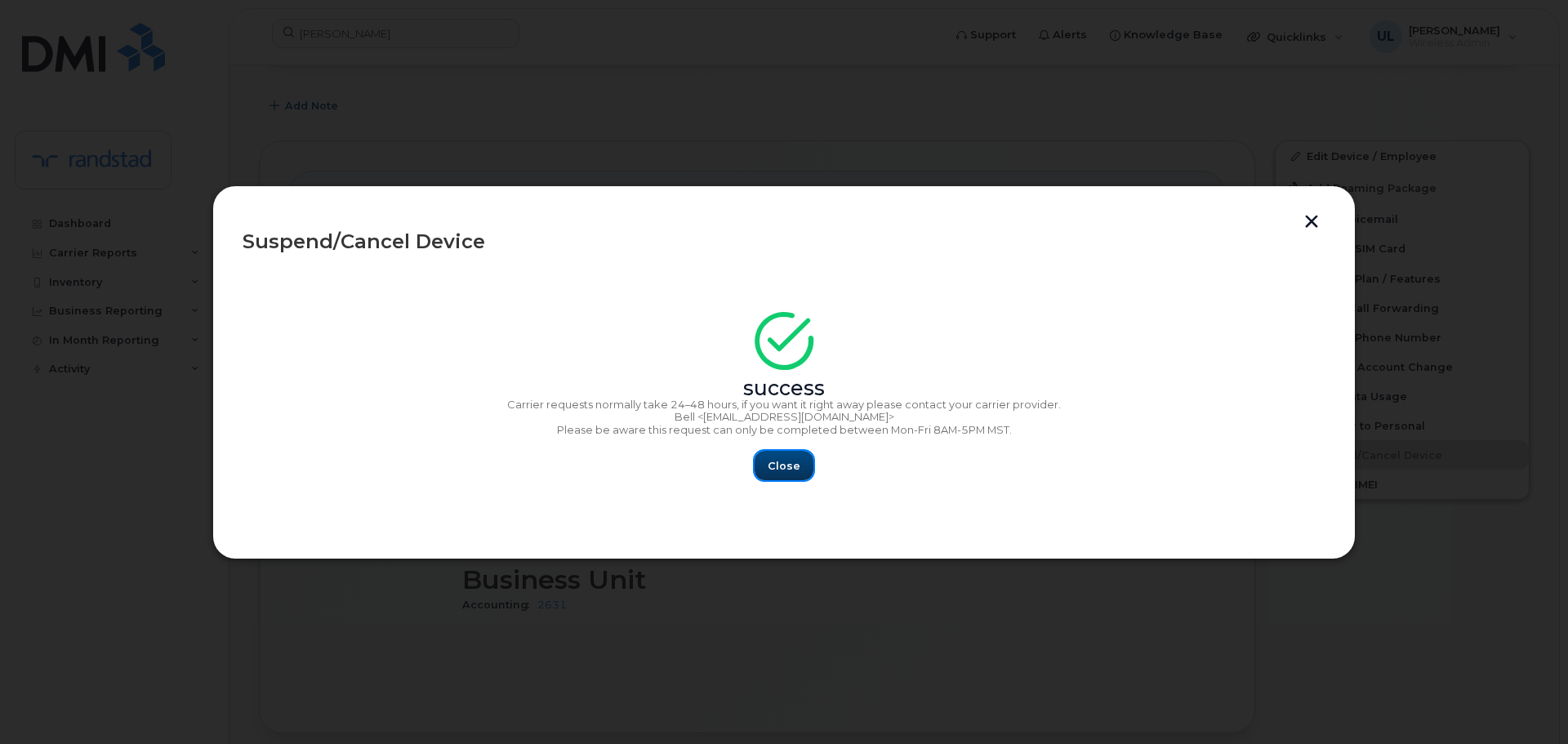
click at [791, 471] on span "Close" at bounding box center [784, 467] width 33 height 16
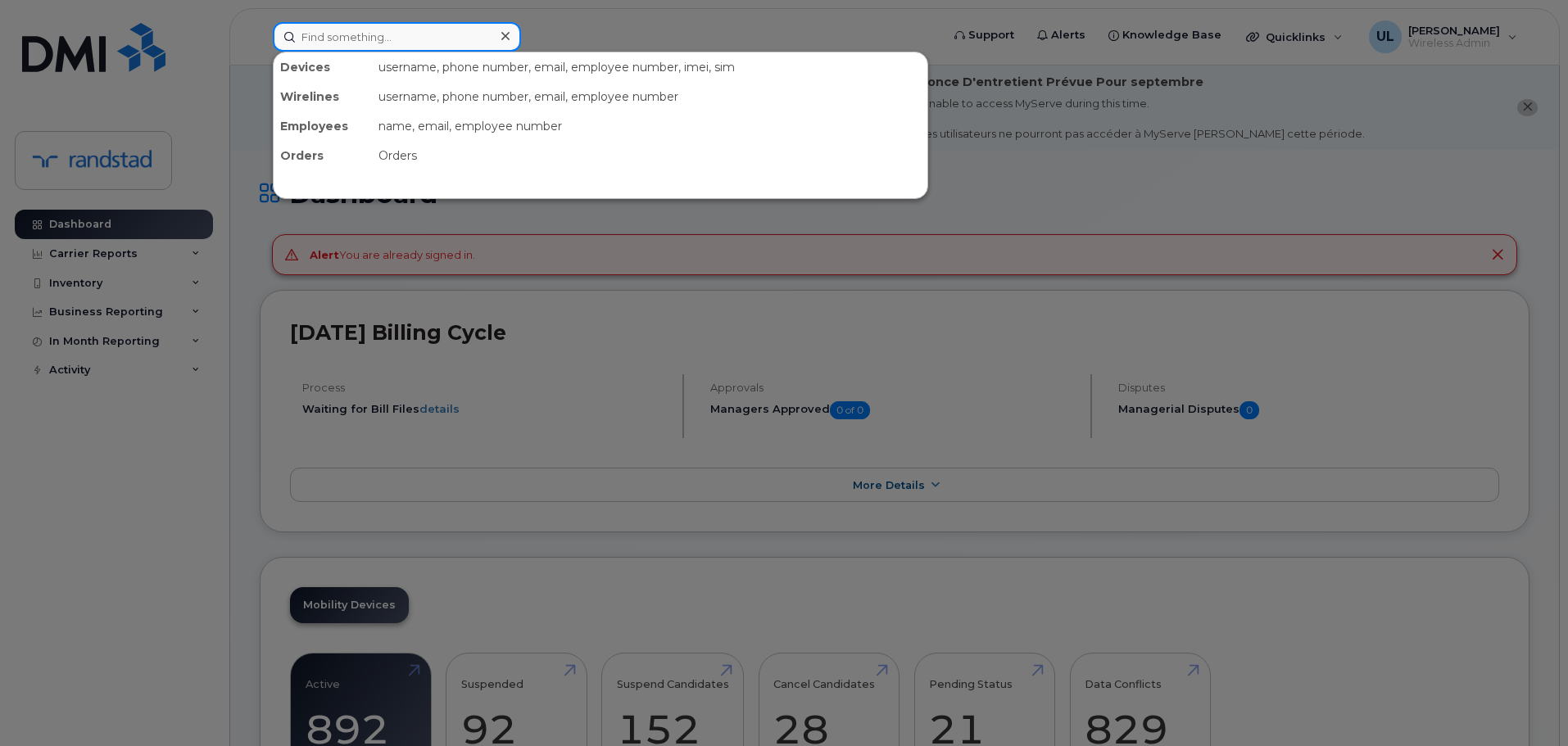
click at [412, 37] on input at bounding box center [397, 37] width 248 height 30
paste input "[PERSON_NAME]"
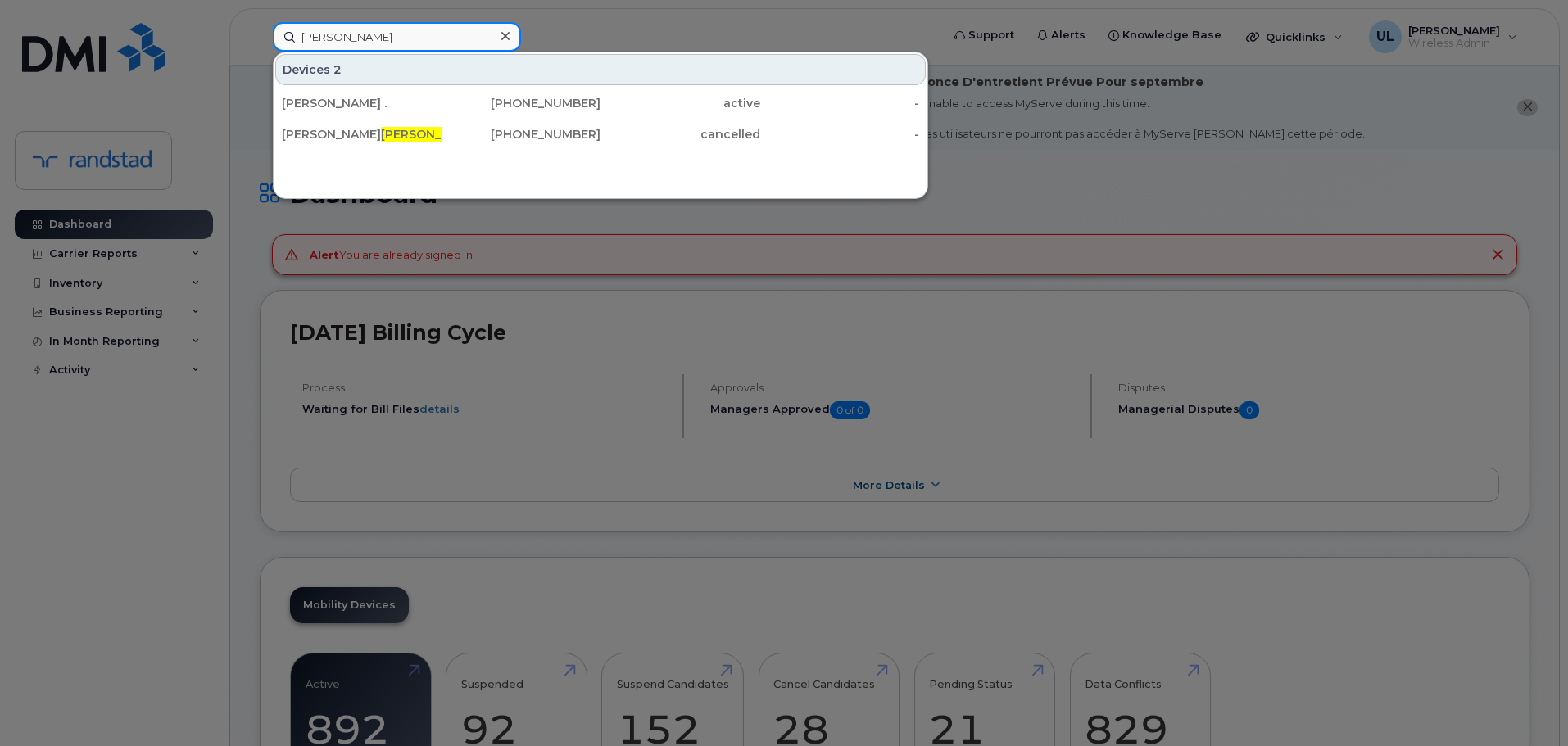
type input "[PERSON_NAME]"
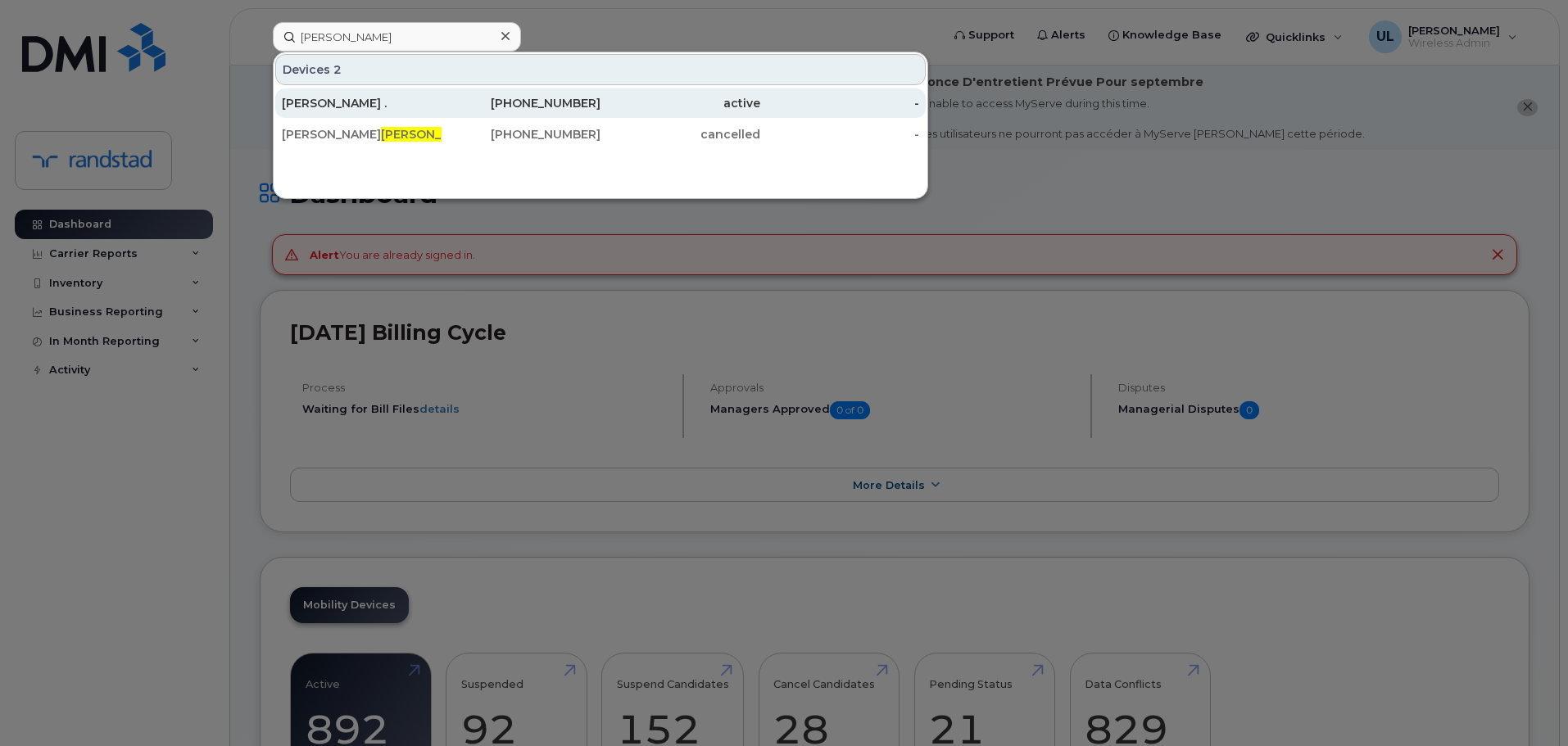
click at [402, 100] on div "[PERSON_NAME] ." at bounding box center [362, 103] width 160 height 17
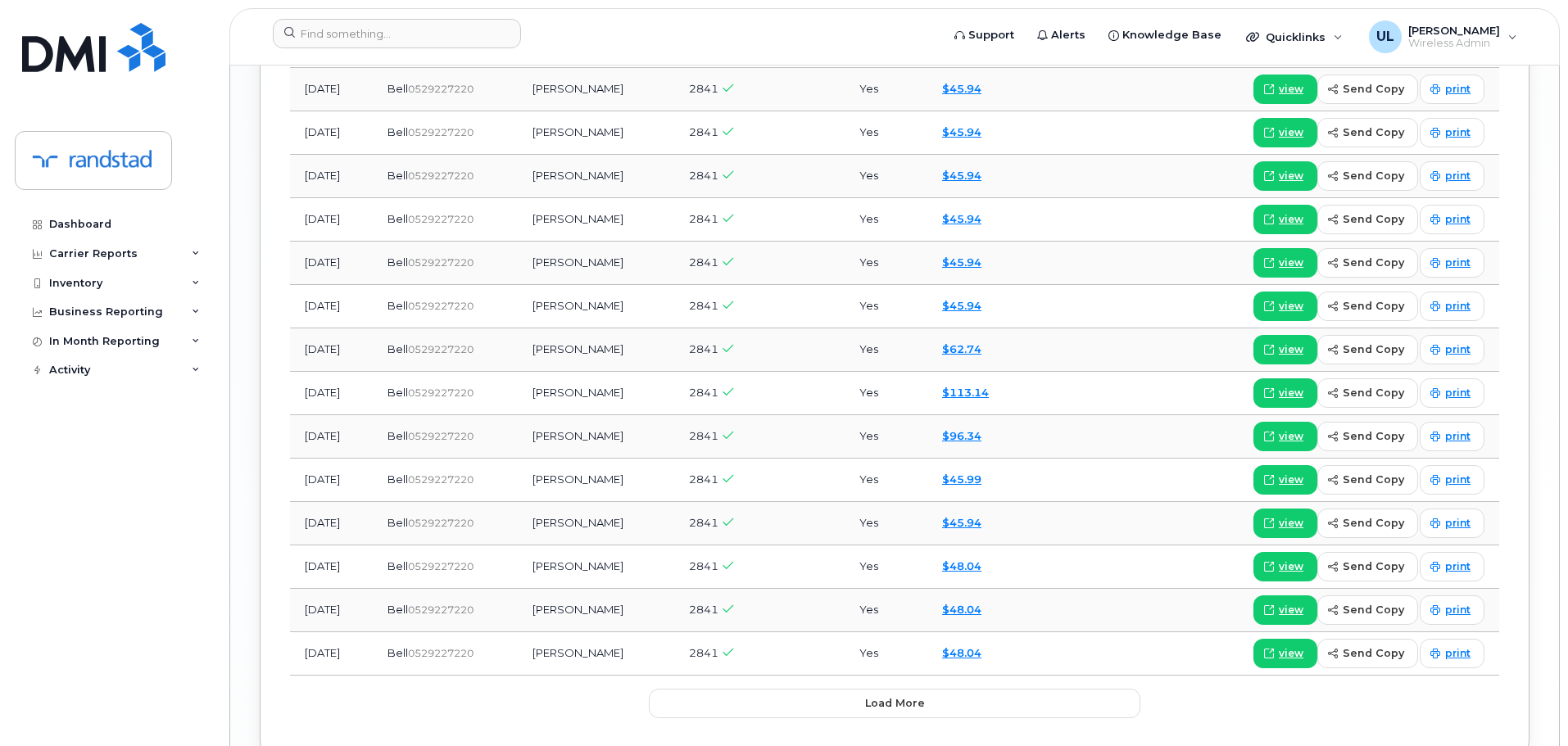
scroll to position [2161, 0]
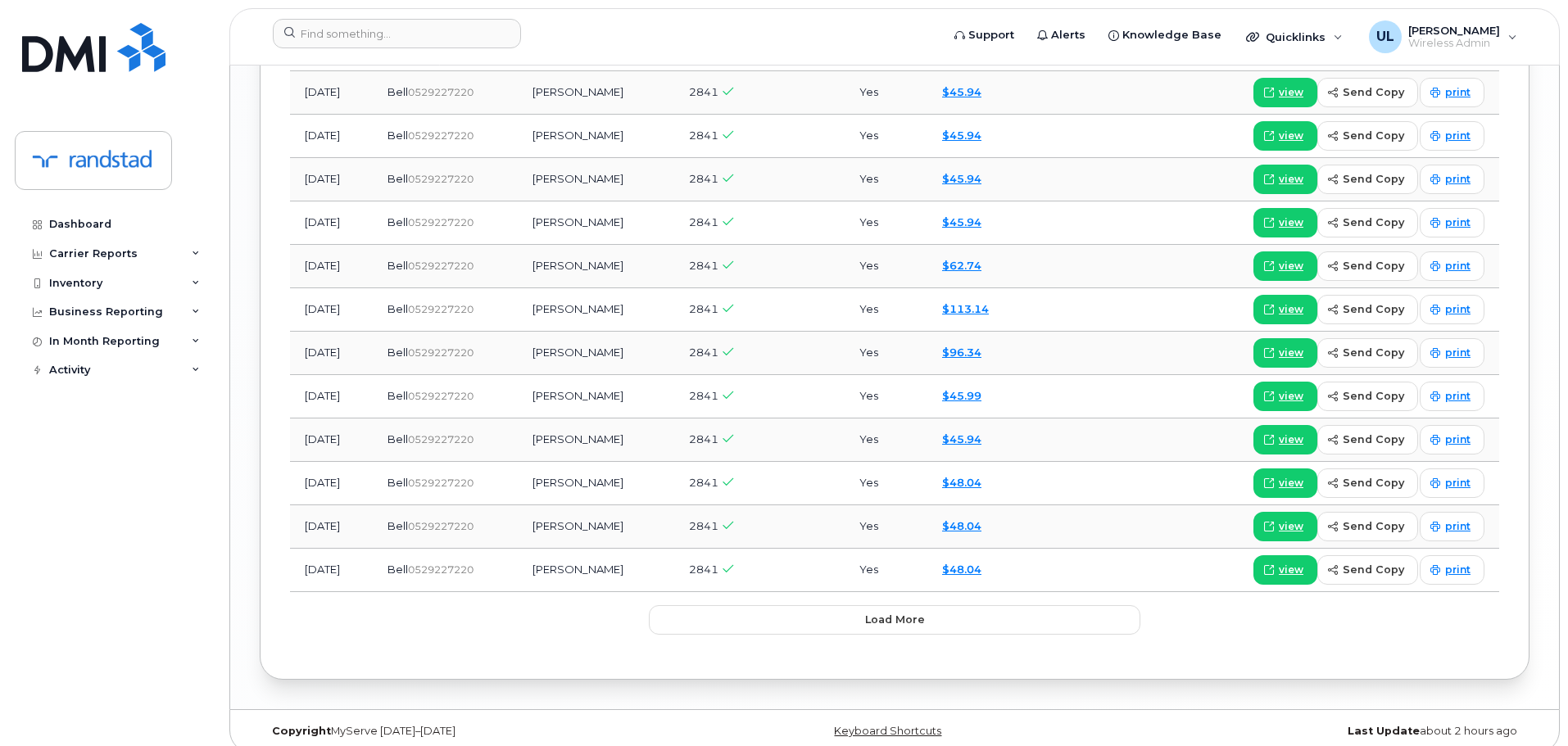
drag, startPoint x: 553, startPoint y: 256, endPoint x: 736, endPoint y: 550, distance: 346.3
click at [737, 554] on tbody "[DATE] Bell  0529227220 [PERSON_NAME] . 2841 Yes $46.00 dispute invoice view se…" at bounding box center [895, 50] width 1210 height 1085
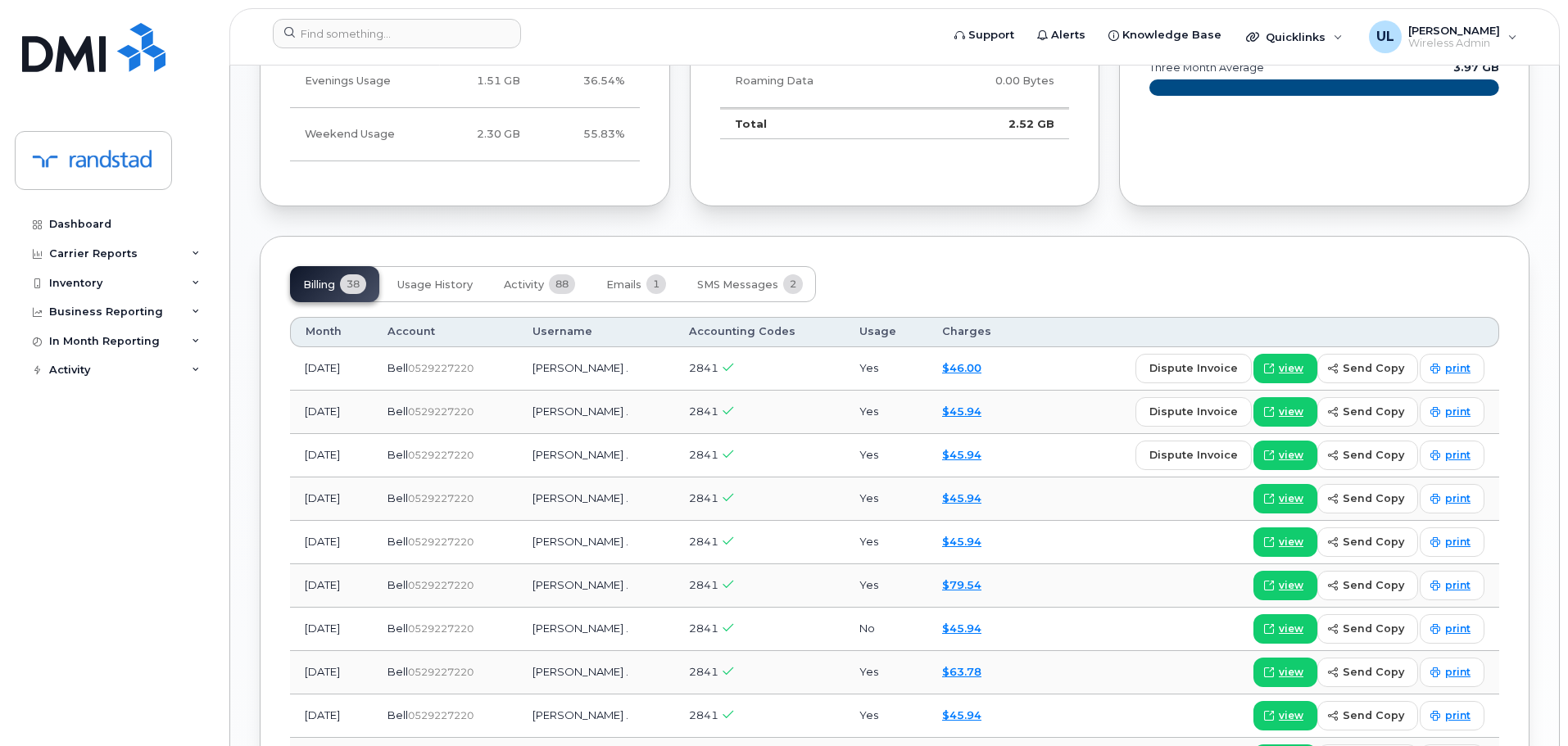
scroll to position [933, 0]
